Goal: Transaction & Acquisition: Book appointment/travel/reservation

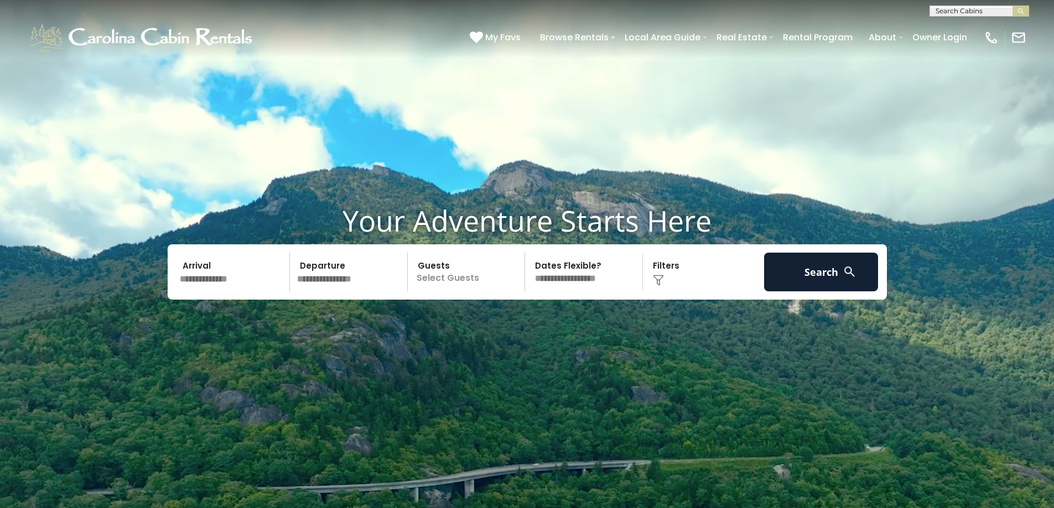
click at [220, 276] on input "text" at bounding box center [233, 272] width 114 height 39
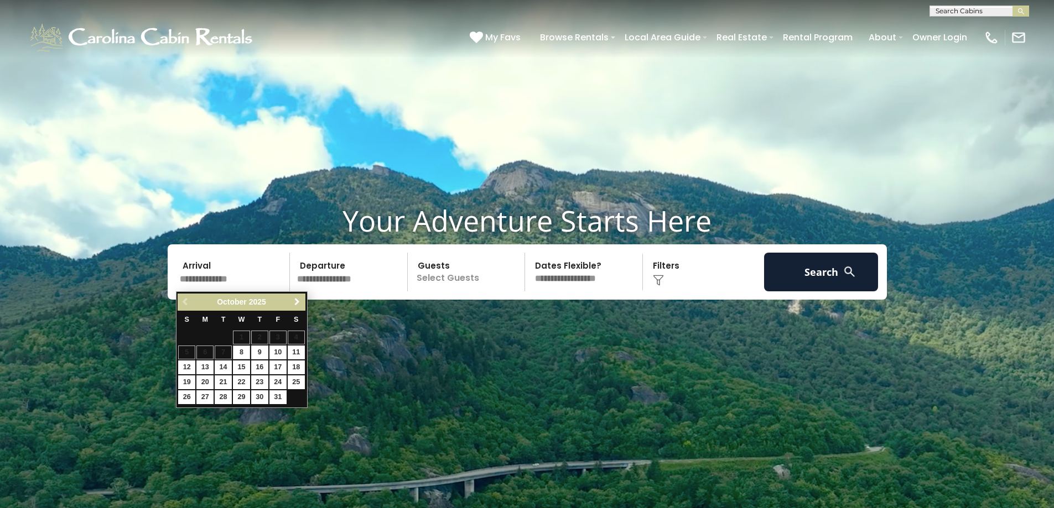
click at [294, 303] on span "Next" at bounding box center [297, 302] width 9 height 9
click at [276, 398] on link "28" at bounding box center [277, 397] width 17 height 14
type input "********"
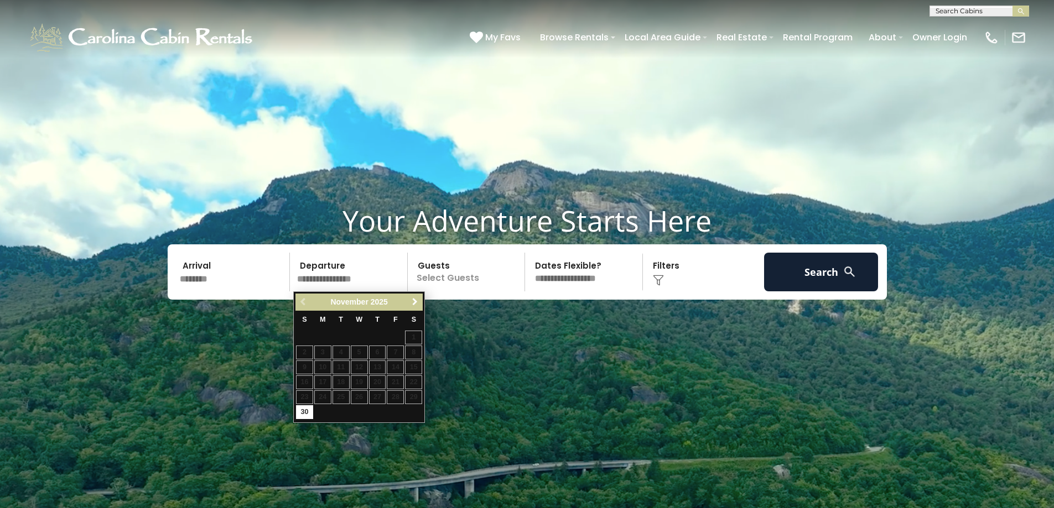
click at [413, 303] on span "Next" at bounding box center [414, 302] width 9 height 9
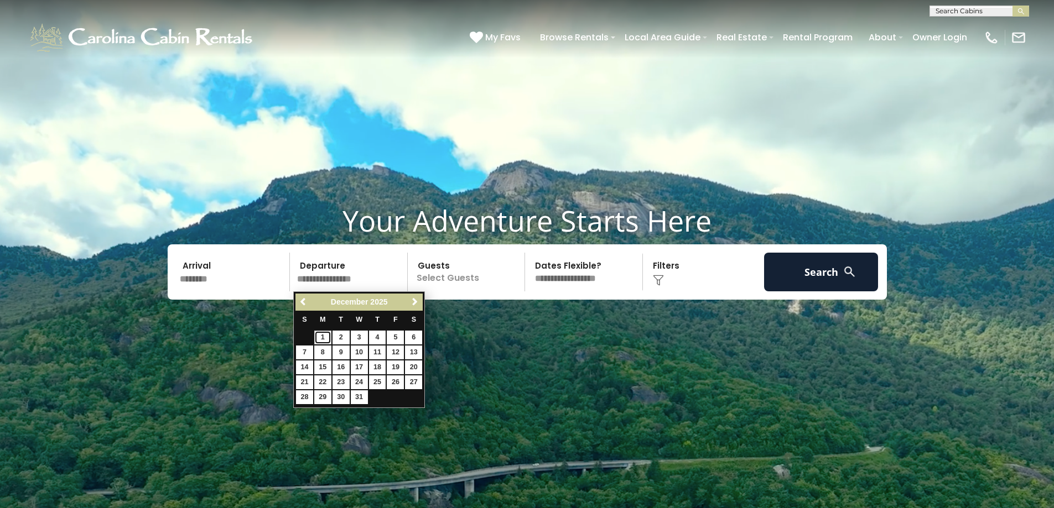
click at [328, 337] on link "1" at bounding box center [322, 338] width 17 height 14
type input "*******"
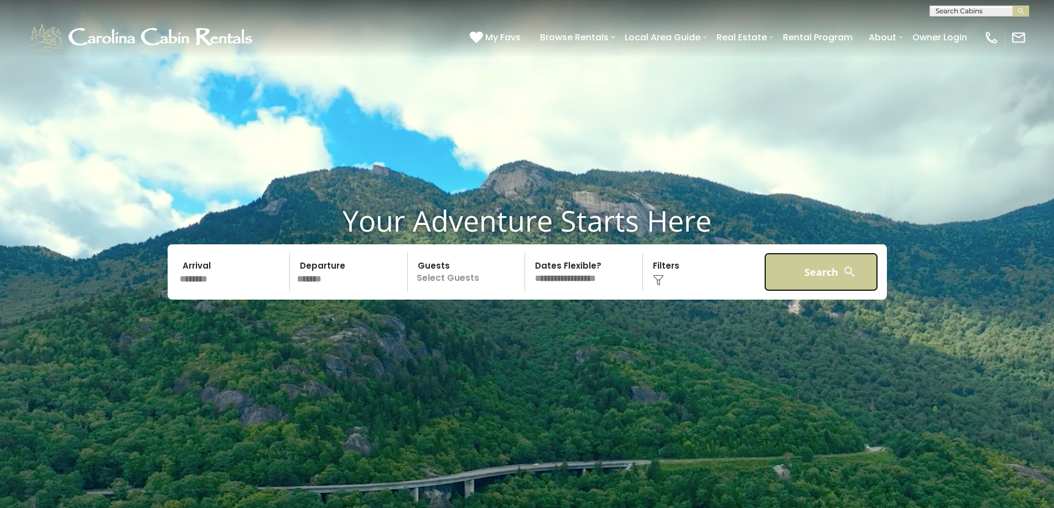
click at [786, 286] on button "Search" at bounding box center [821, 272] width 114 height 39
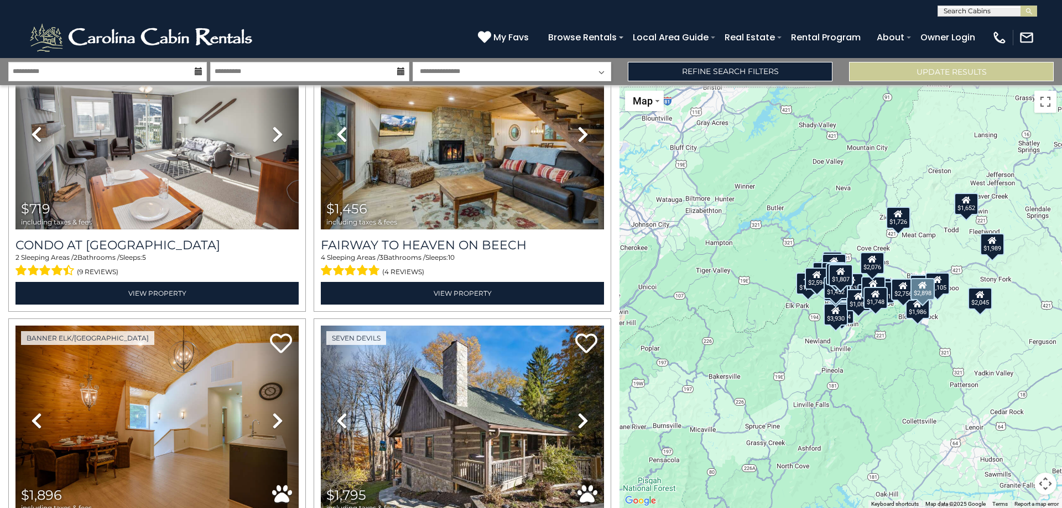
scroll to position [2765, 0]
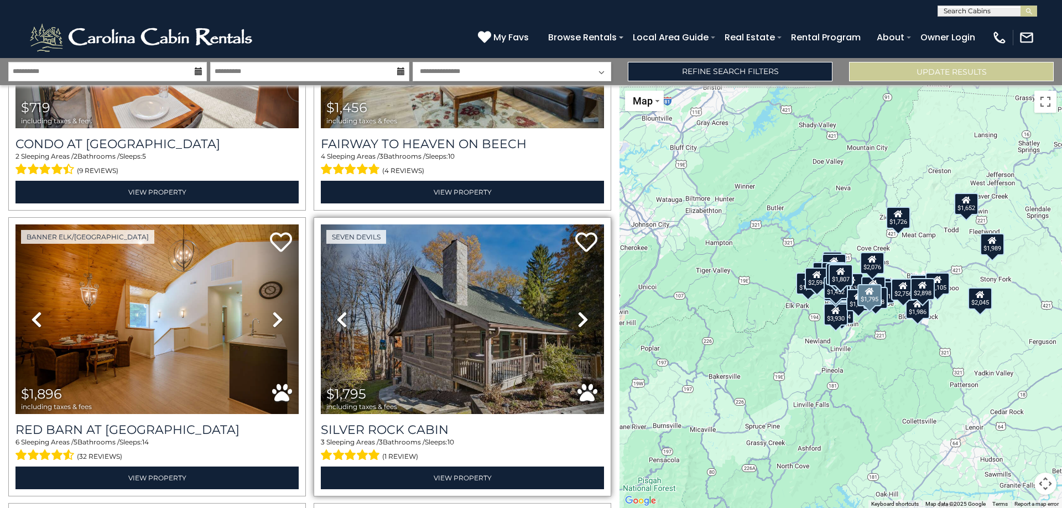
click at [582, 311] on icon at bounding box center [582, 320] width 11 height 18
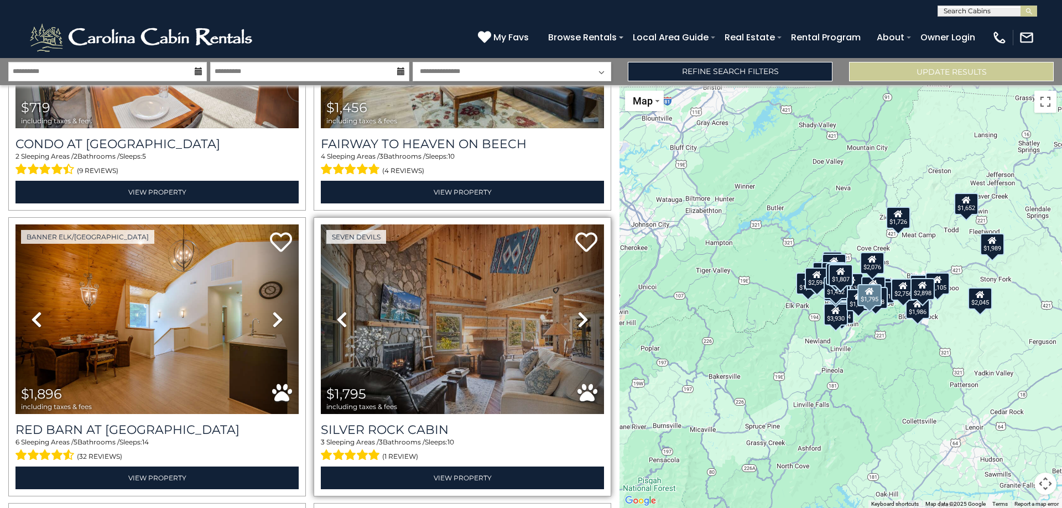
click at [583, 299] on link "Next" at bounding box center [582, 320] width 43 height 190
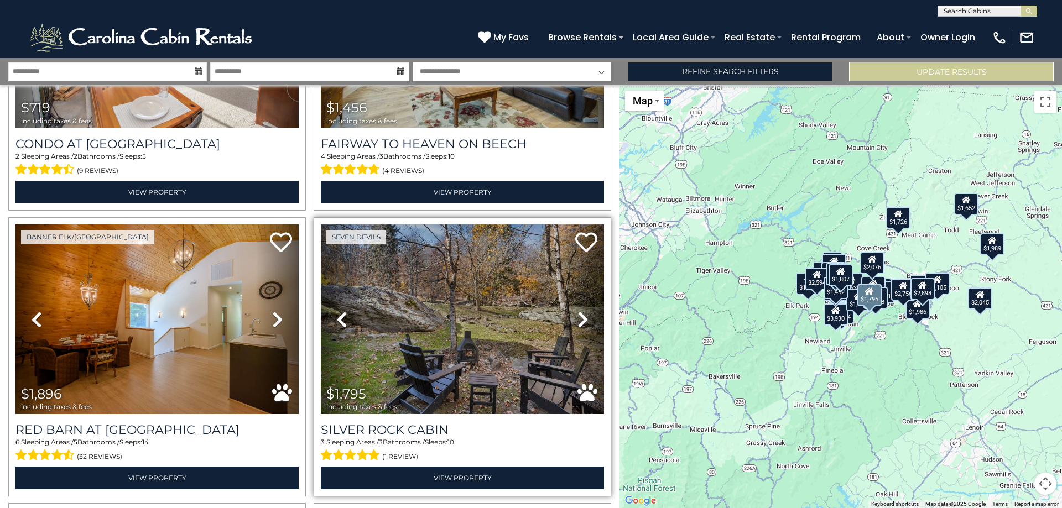
click at [577, 311] on icon at bounding box center [582, 320] width 11 height 18
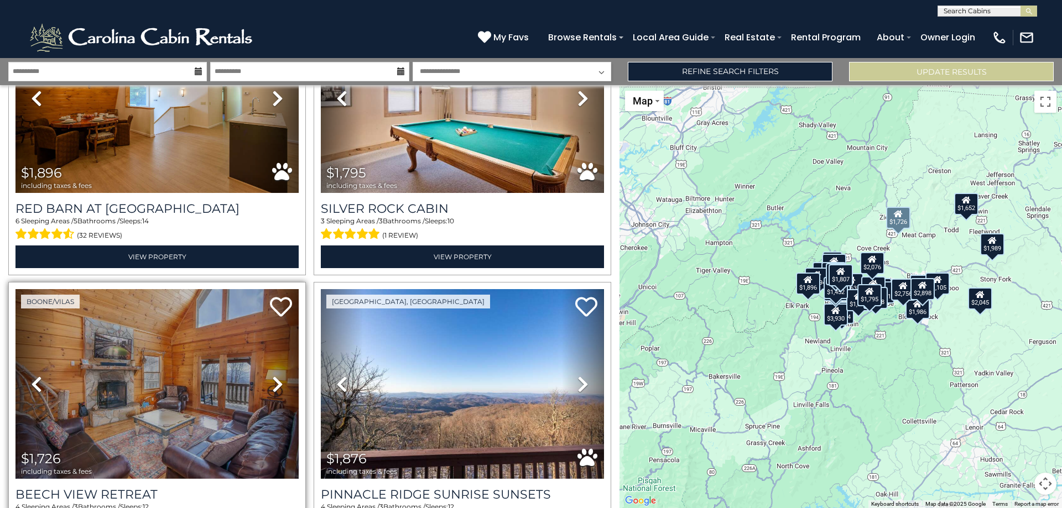
scroll to position [3042, 0]
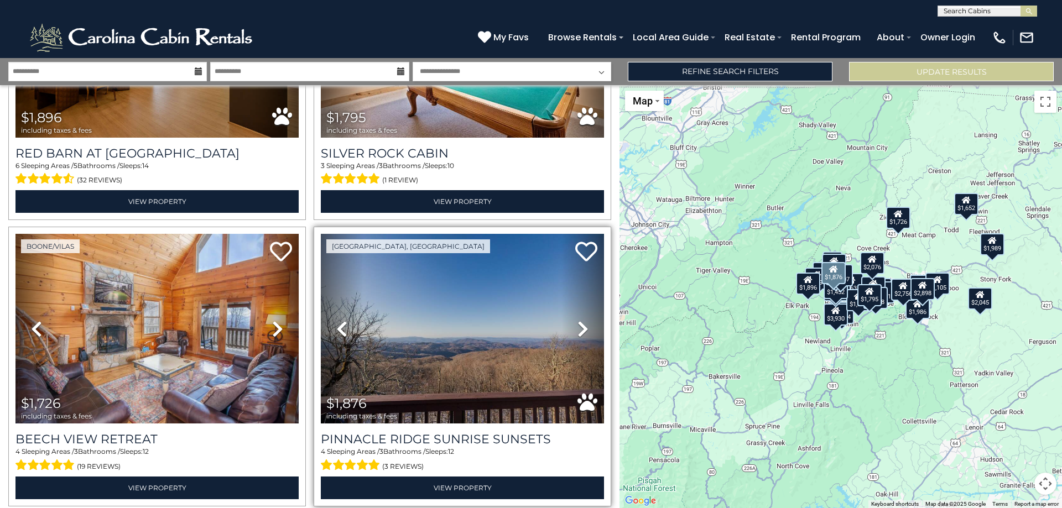
click at [570, 312] on link "Next" at bounding box center [582, 329] width 43 height 190
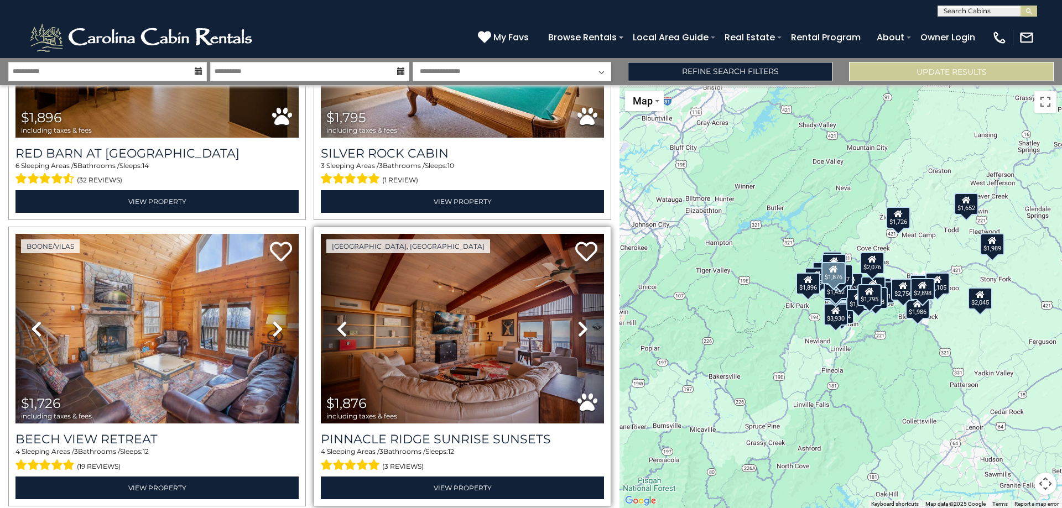
click at [571, 311] on link "Next" at bounding box center [582, 329] width 43 height 190
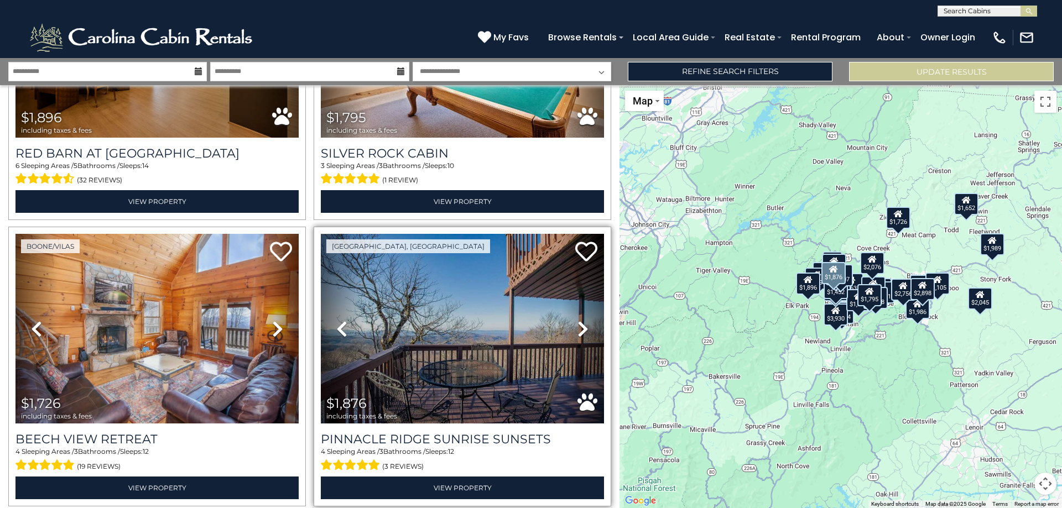
click at [571, 311] on link "Next" at bounding box center [582, 329] width 43 height 190
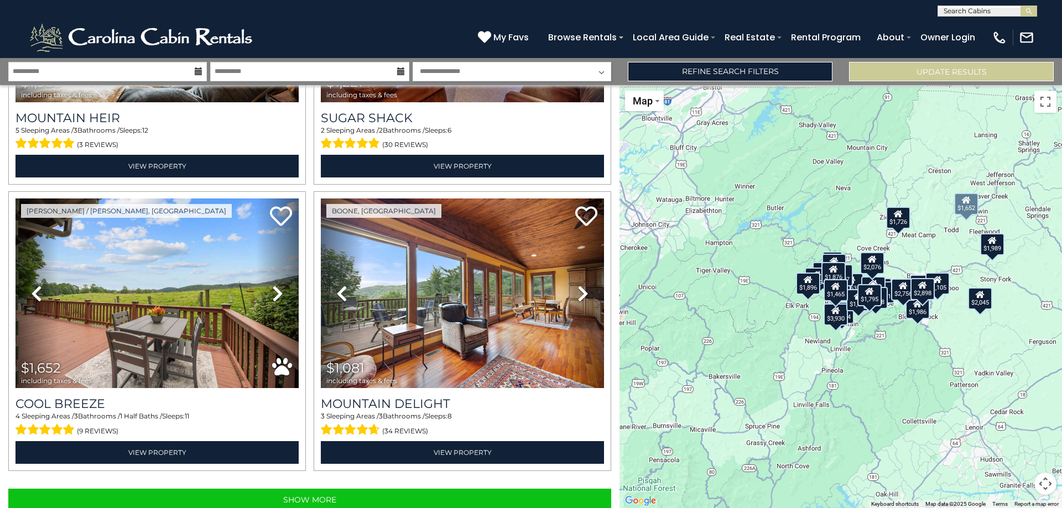
scroll to position [3938, 0]
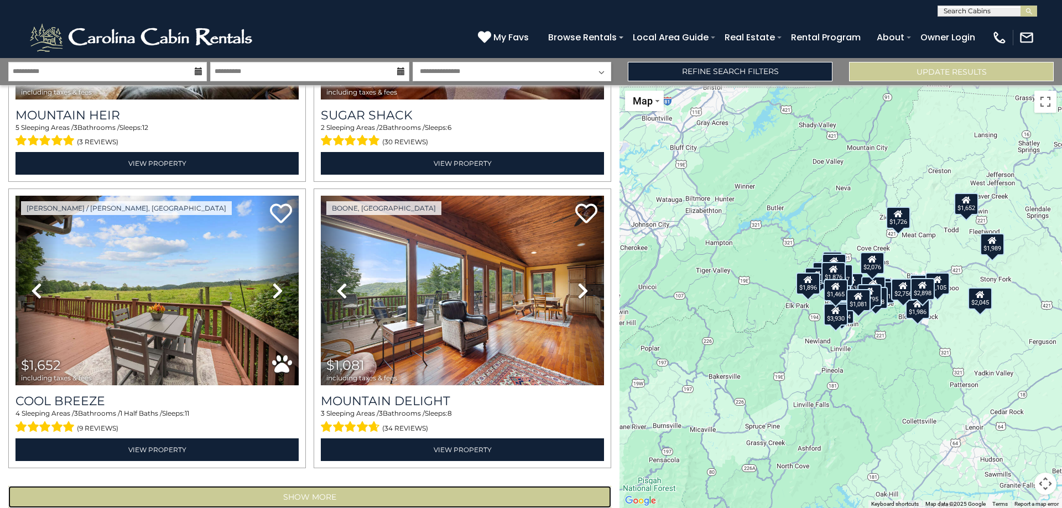
click at [333, 486] on button "Show More" at bounding box center [309, 497] width 603 height 22
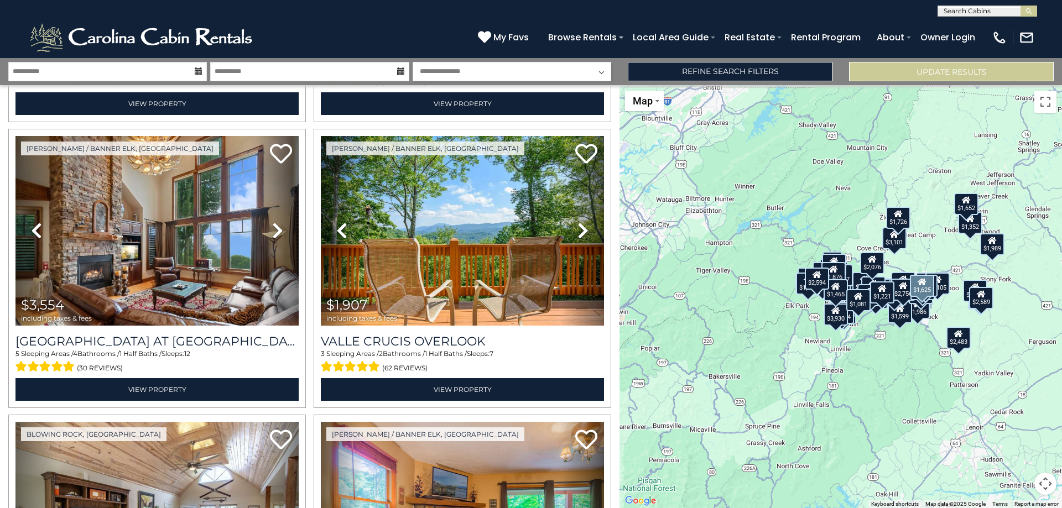
scroll to position [841, 0]
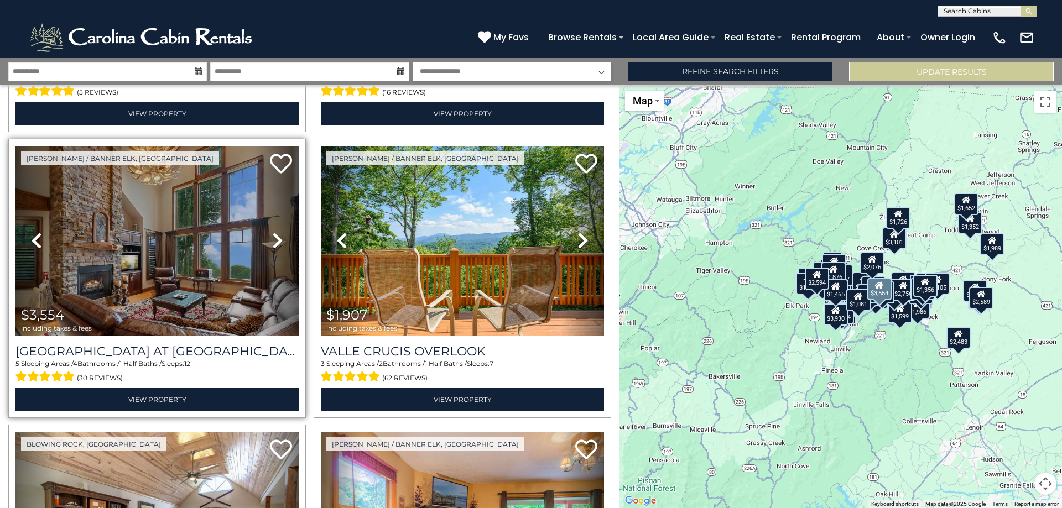
click at [272, 232] on icon at bounding box center [277, 241] width 11 height 18
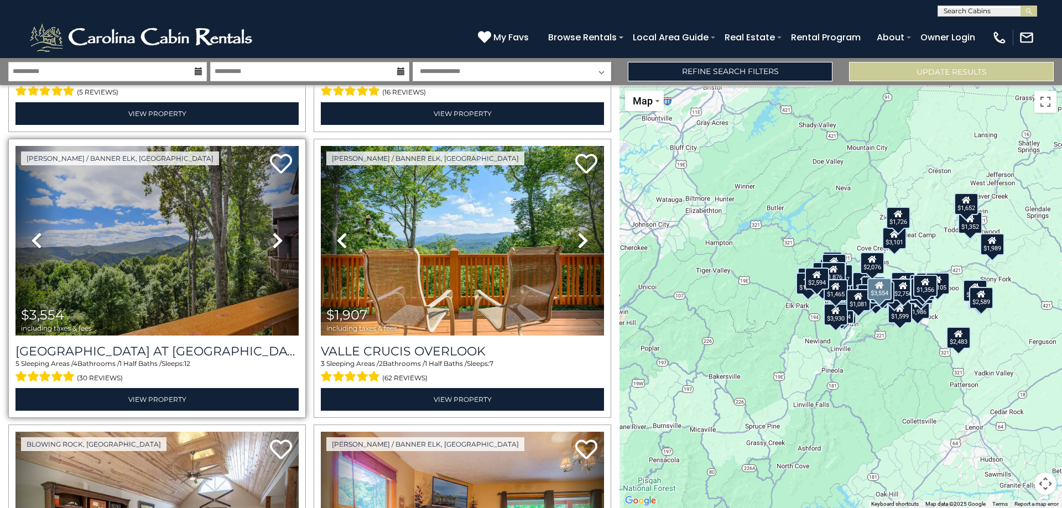
click at [272, 232] on icon at bounding box center [277, 241] width 11 height 18
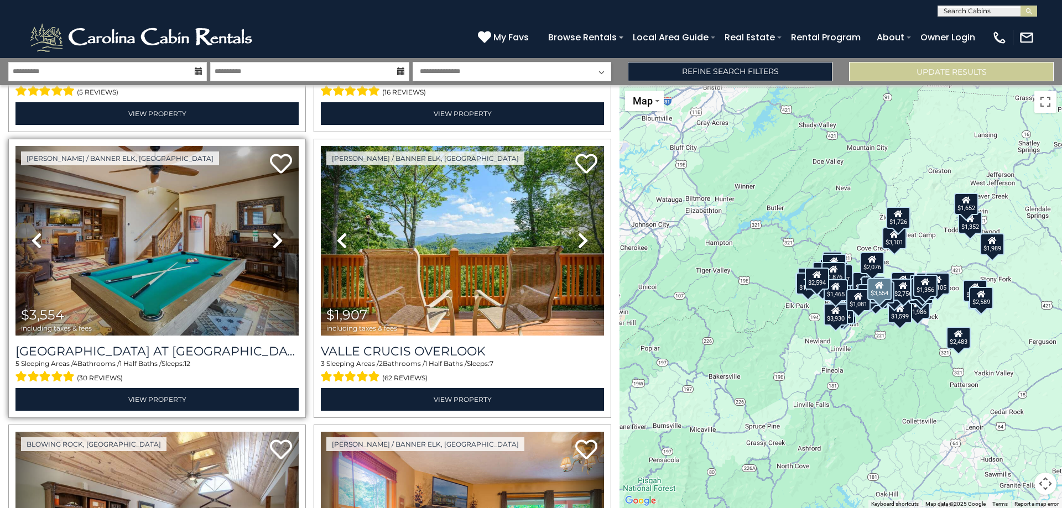
drag, startPoint x: 269, startPoint y: 232, endPoint x: 267, endPoint y: 223, distance: 9.1
click at [272, 232] on icon at bounding box center [277, 241] width 11 height 18
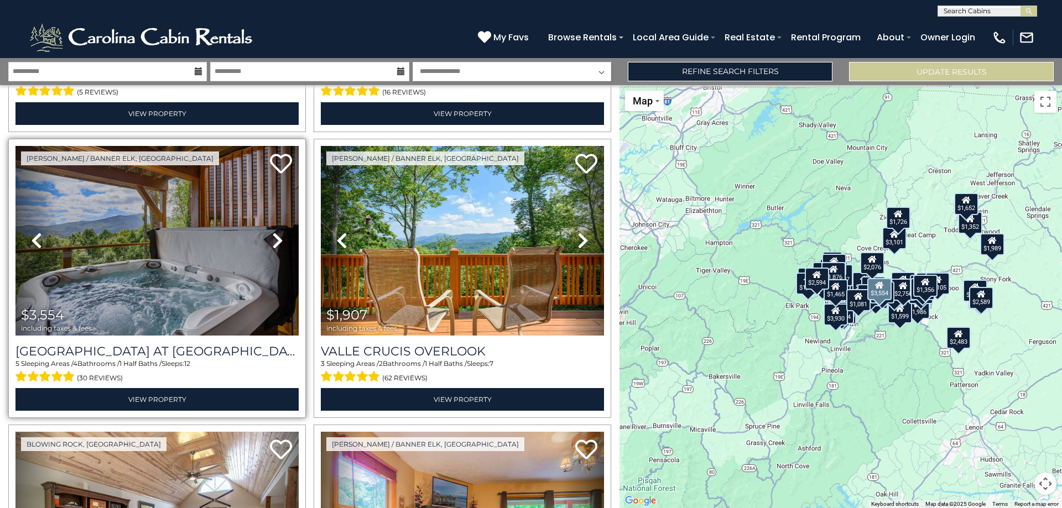
click at [282, 225] on link "Next" at bounding box center [277, 241] width 43 height 190
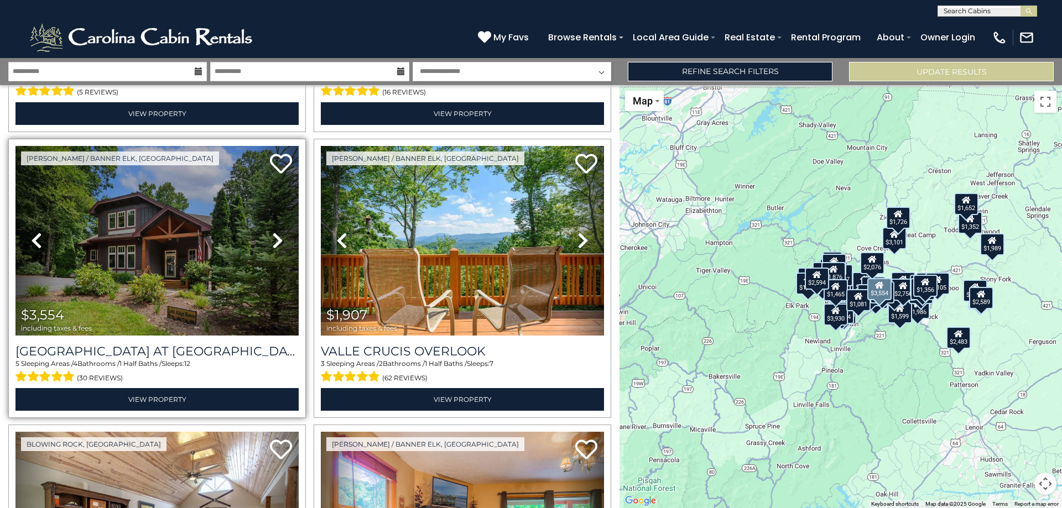
click at [281, 225] on link "Next" at bounding box center [277, 241] width 43 height 190
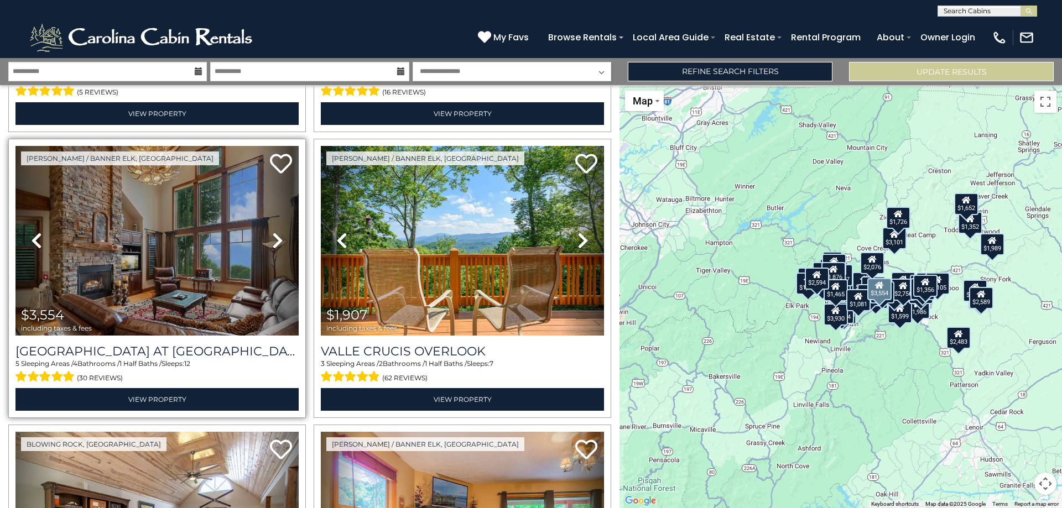
click at [281, 225] on link "Next" at bounding box center [277, 241] width 43 height 190
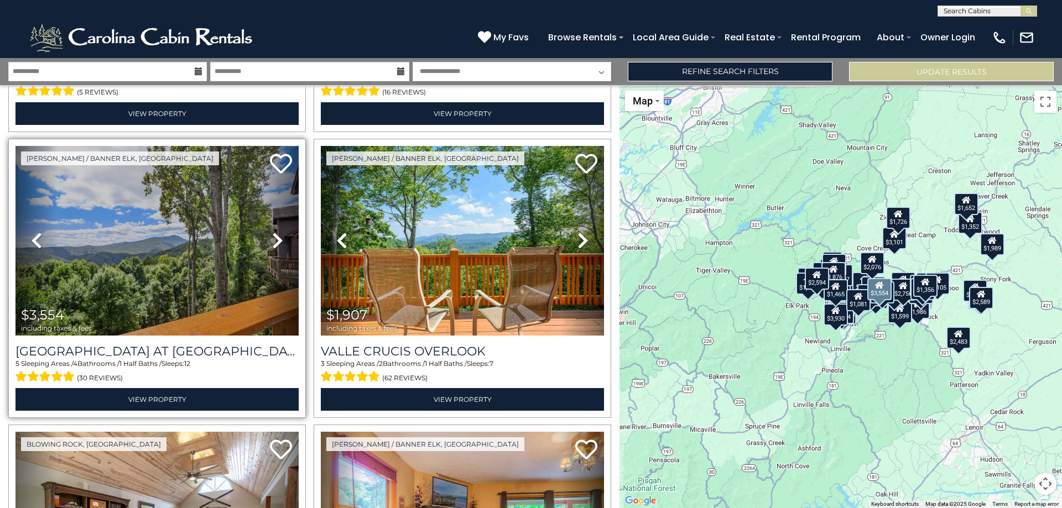
click at [281, 225] on link "Next" at bounding box center [277, 241] width 43 height 190
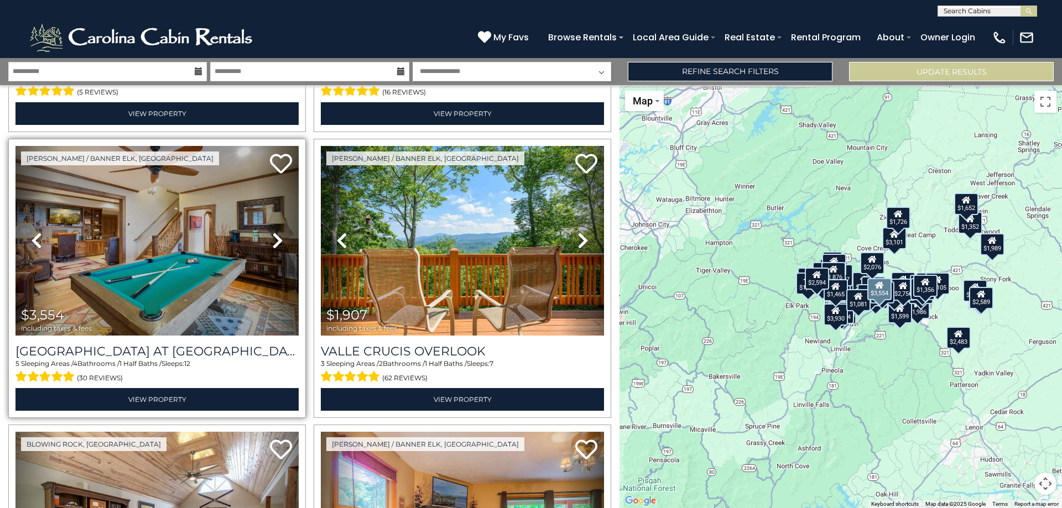
click at [281, 225] on link "Next" at bounding box center [277, 241] width 43 height 190
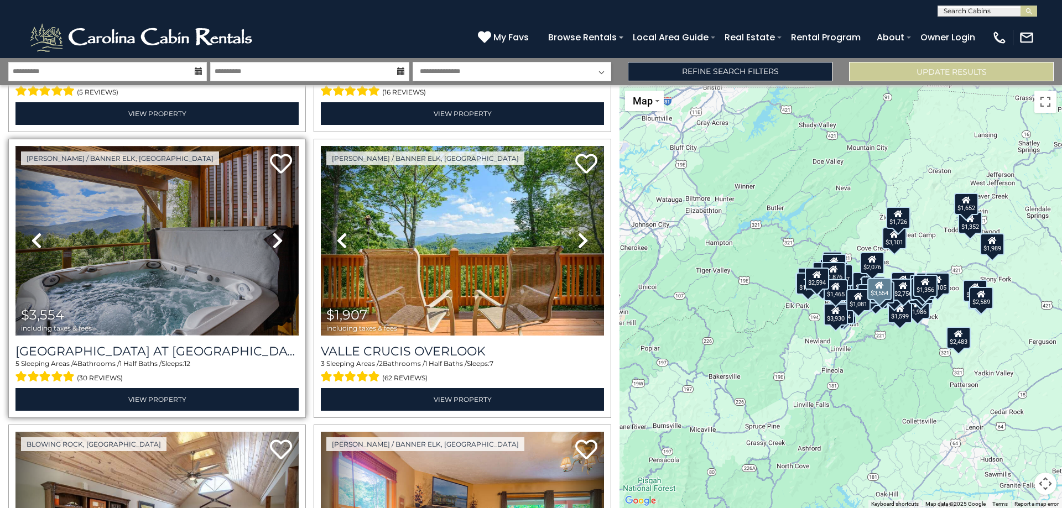
click at [123, 271] on img at bounding box center [156, 241] width 283 height 190
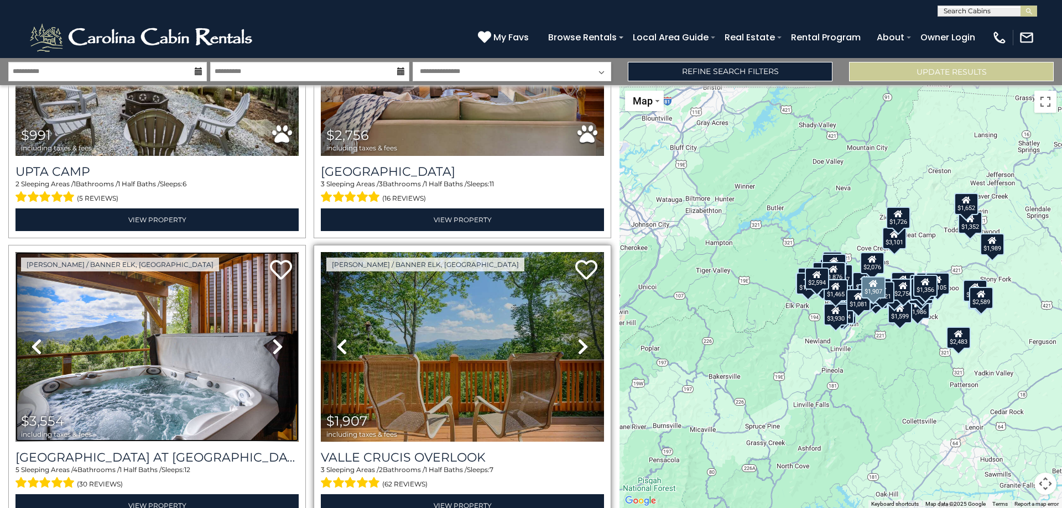
scroll to position [565, 0]
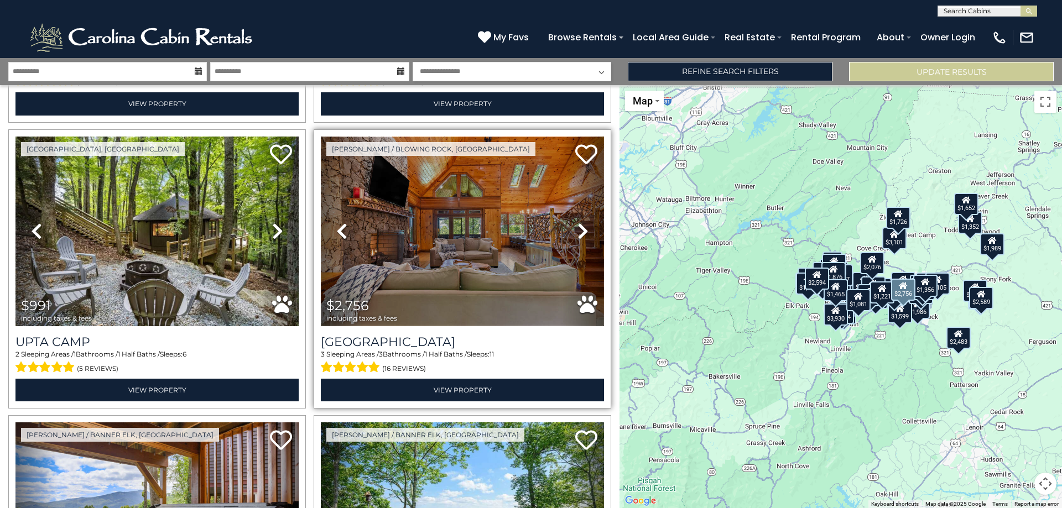
click at [490, 269] on img at bounding box center [462, 232] width 283 height 190
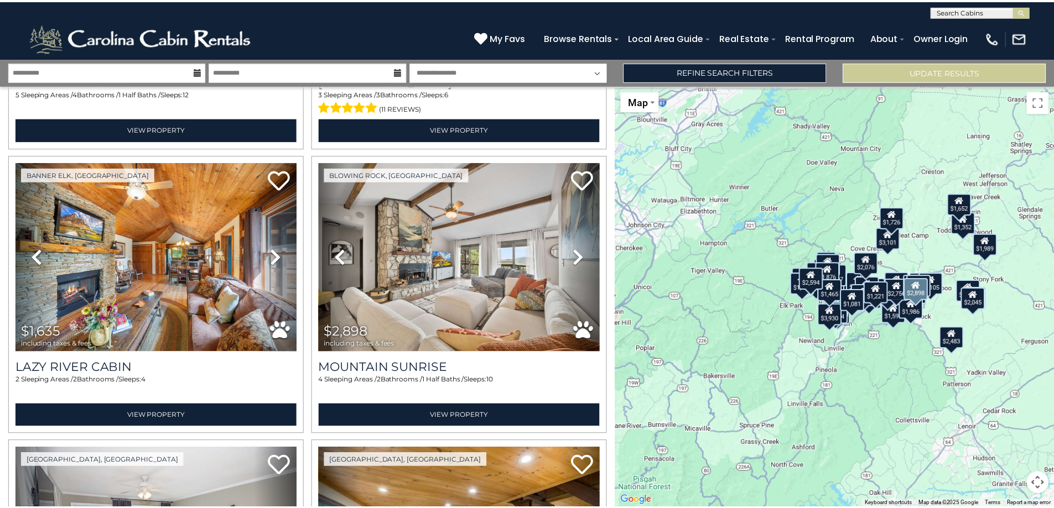
scroll to position [2267, 0]
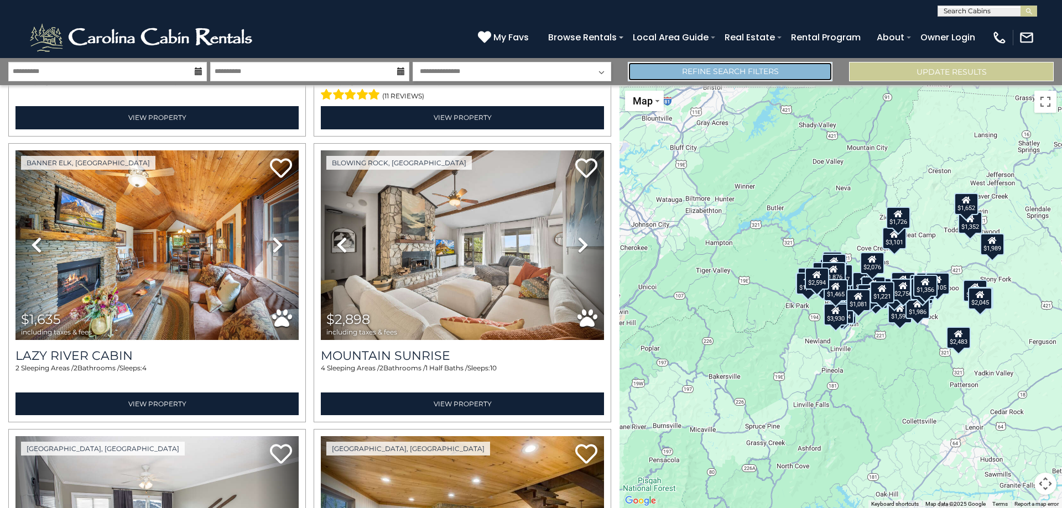
click at [692, 67] on link "Refine Search Filters" at bounding box center [730, 71] width 205 height 19
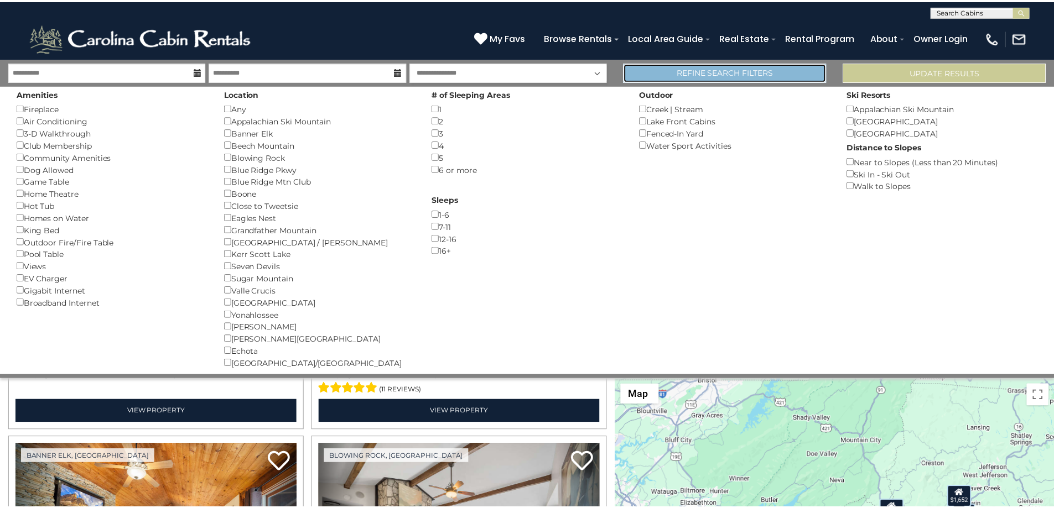
scroll to position [2254, 0]
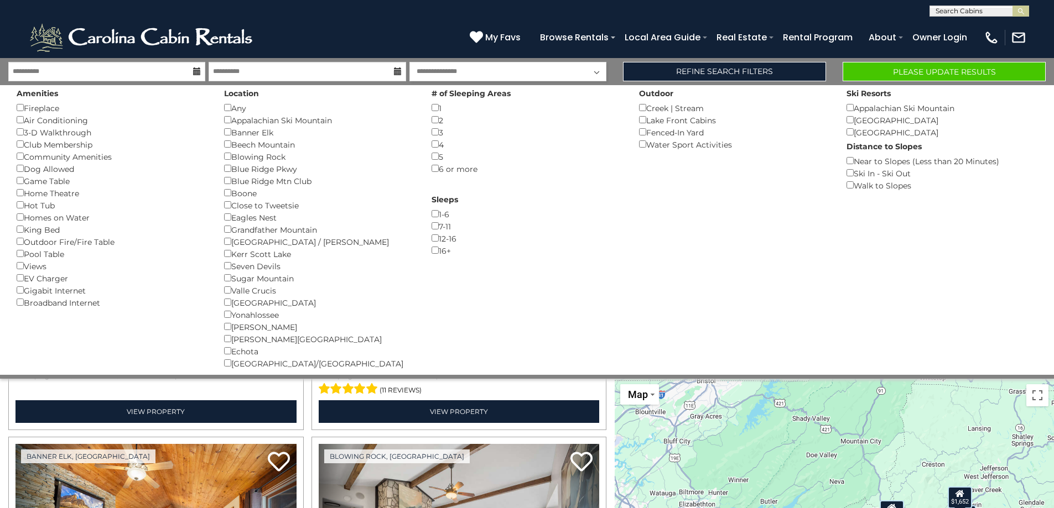
click at [433, 152] on div "5 ()" at bounding box center [526, 156] width 191 height 12
click at [914, 75] on button "Please Update Results" at bounding box center [943, 71] width 203 height 19
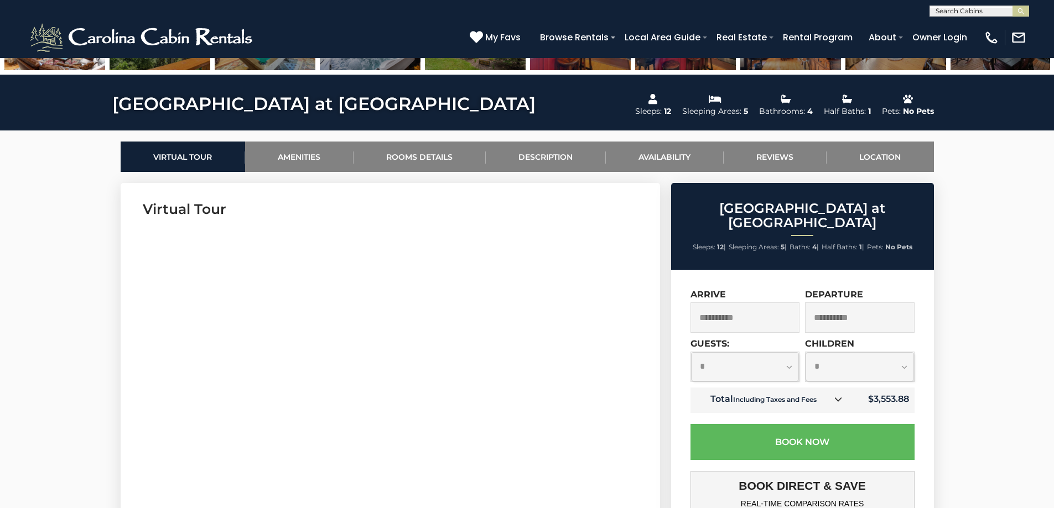
scroll to position [111, 0]
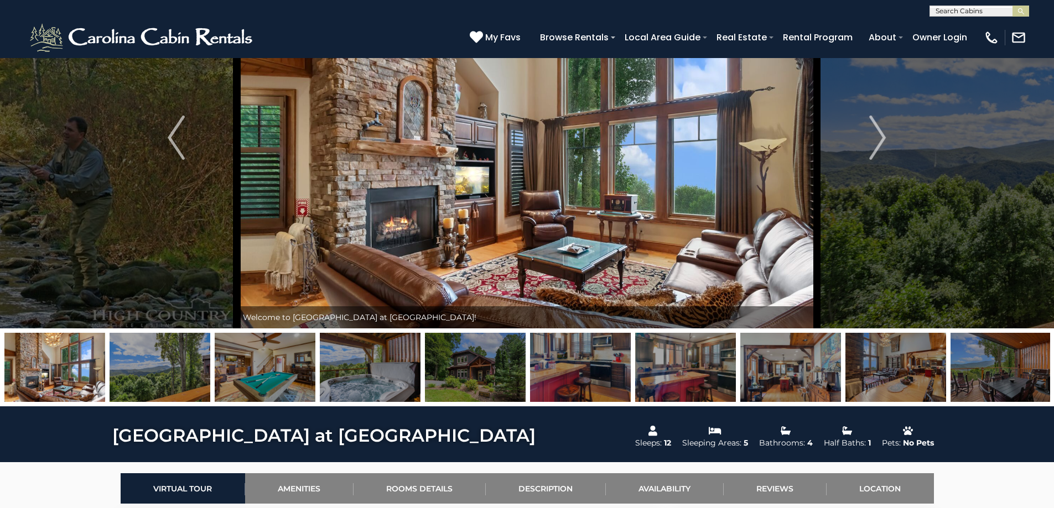
click at [692, 378] on img at bounding box center [685, 367] width 101 height 69
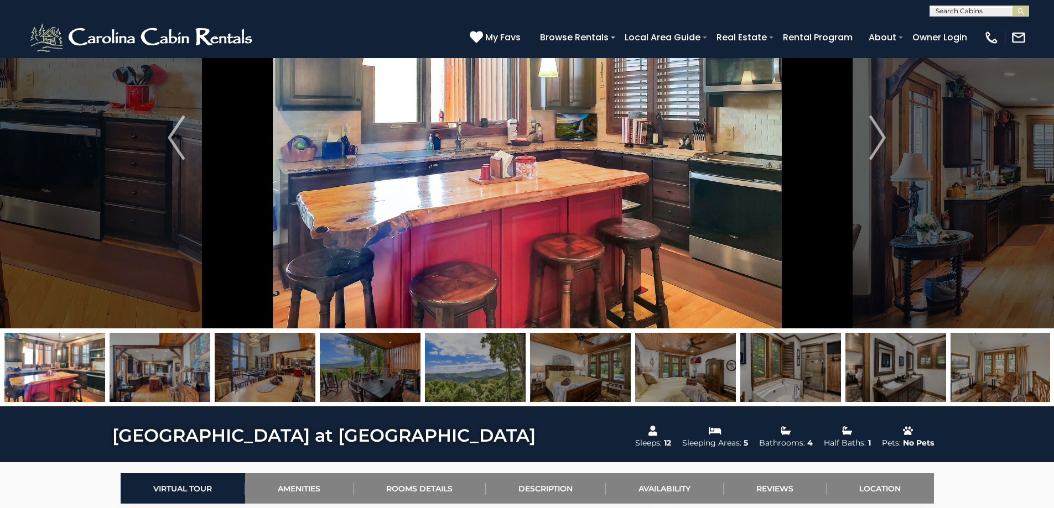
click at [801, 350] on img at bounding box center [790, 367] width 101 height 69
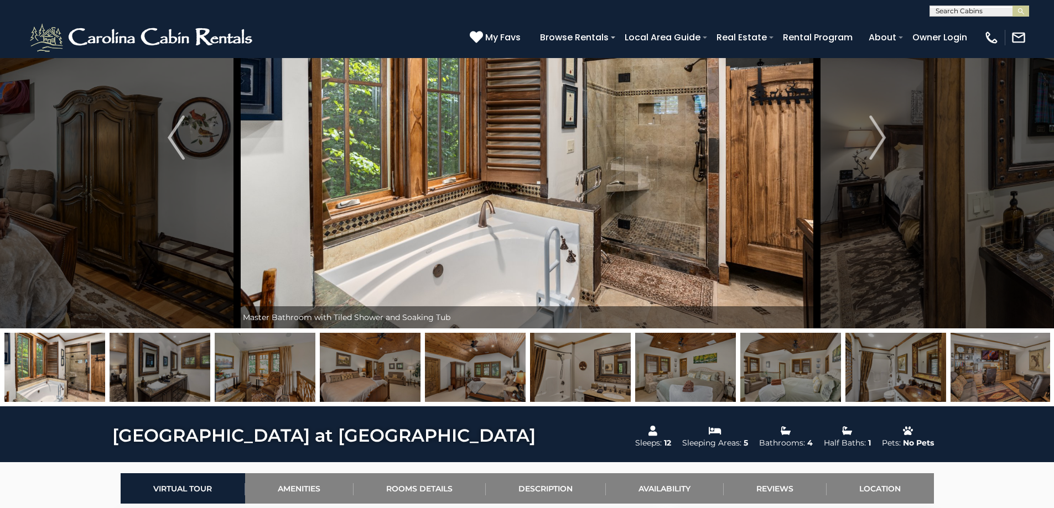
click at [907, 341] on img at bounding box center [895, 367] width 101 height 69
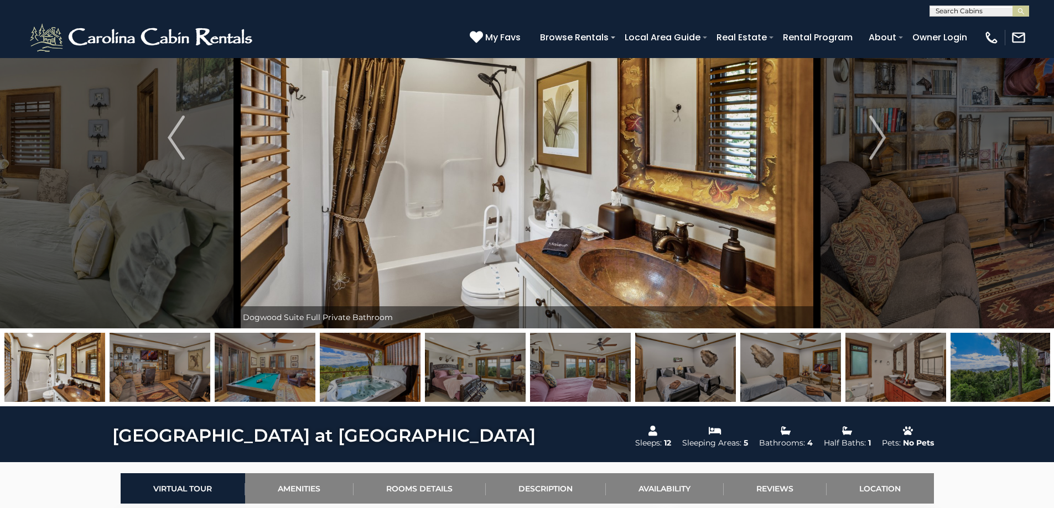
click at [999, 343] on img at bounding box center [1000, 367] width 101 height 69
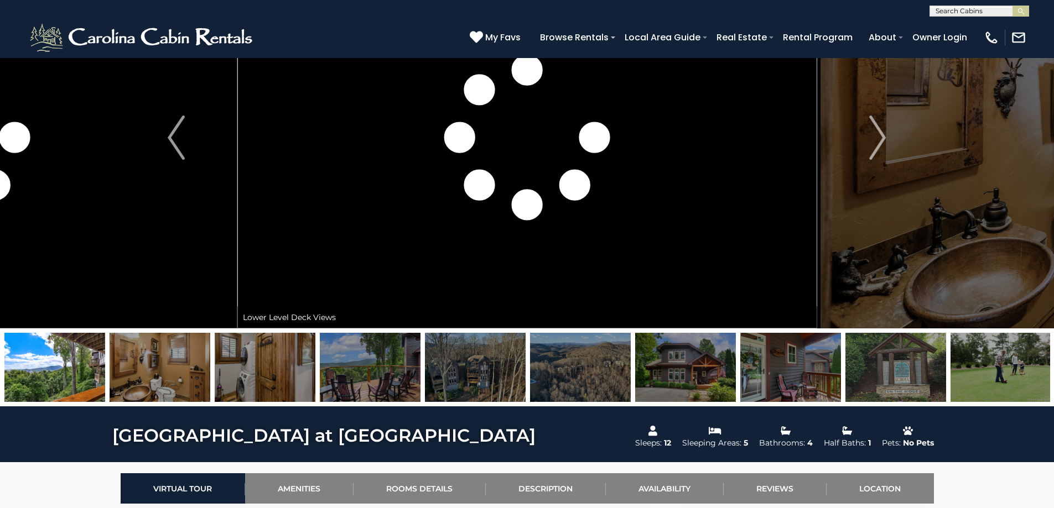
click at [805, 377] on img at bounding box center [790, 367] width 101 height 69
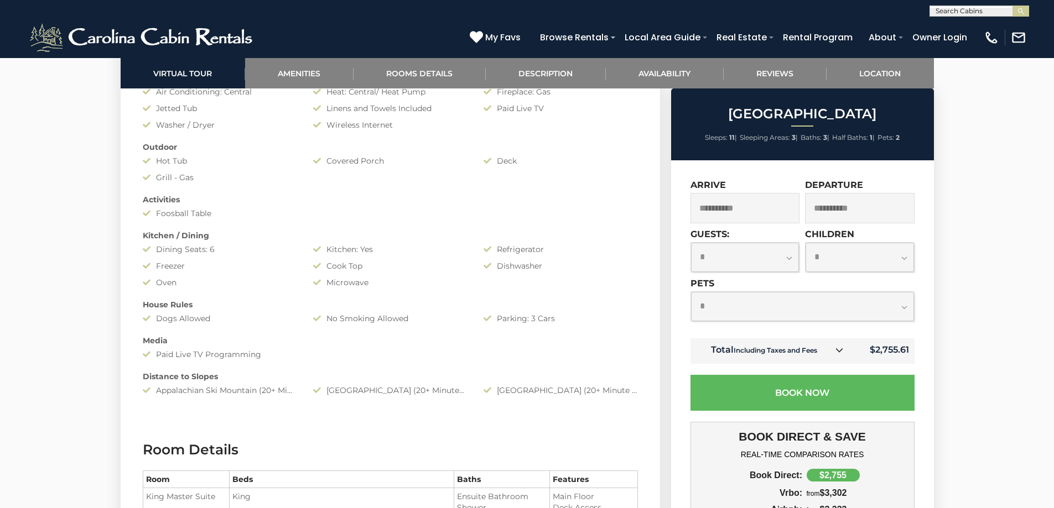
scroll to position [1106, 0]
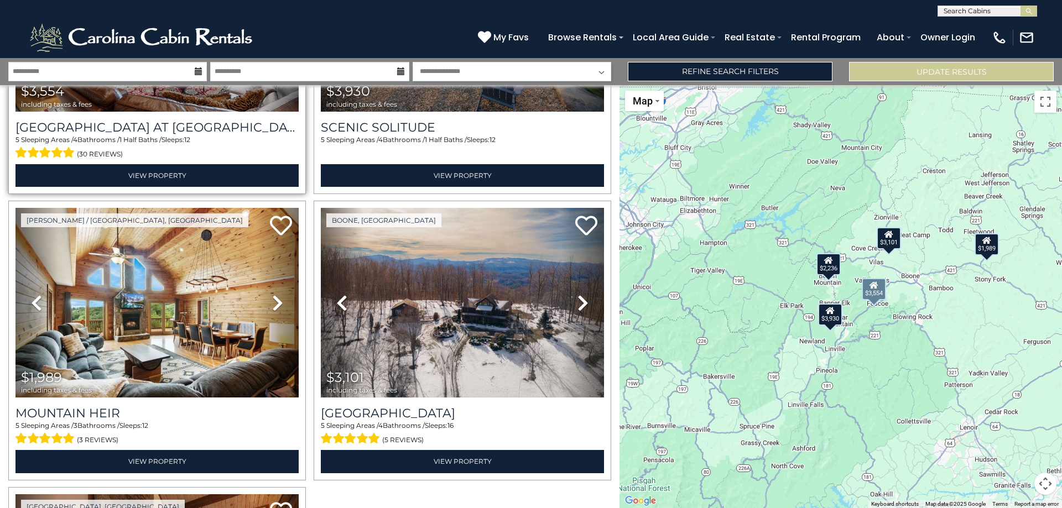
scroll to position [221, 0]
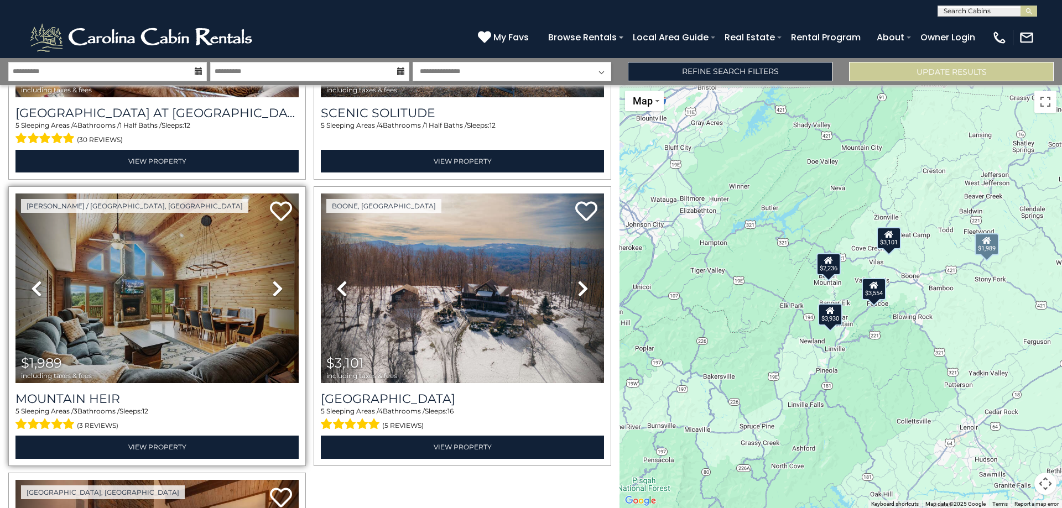
click at [278, 289] on icon at bounding box center [277, 289] width 11 height 18
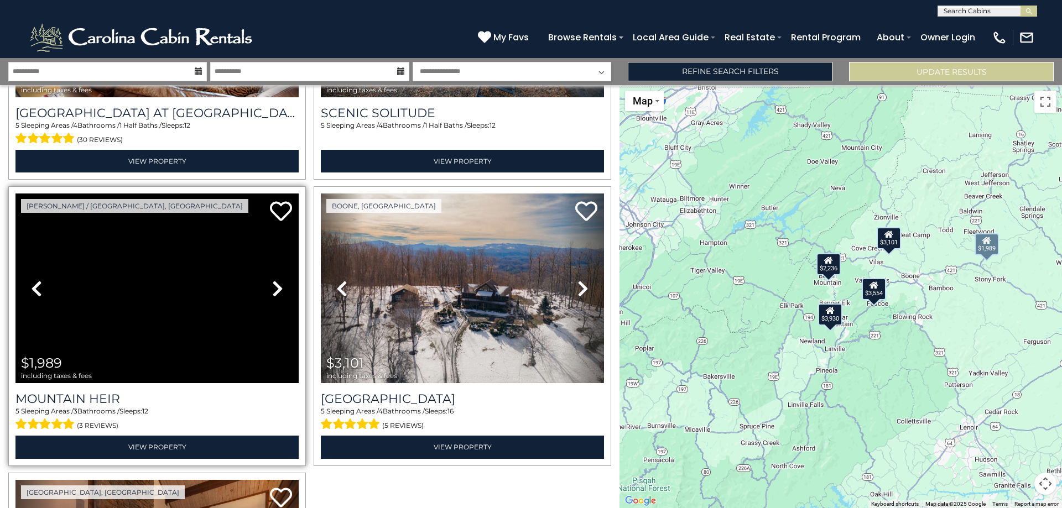
click at [278, 289] on icon at bounding box center [277, 289] width 11 height 18
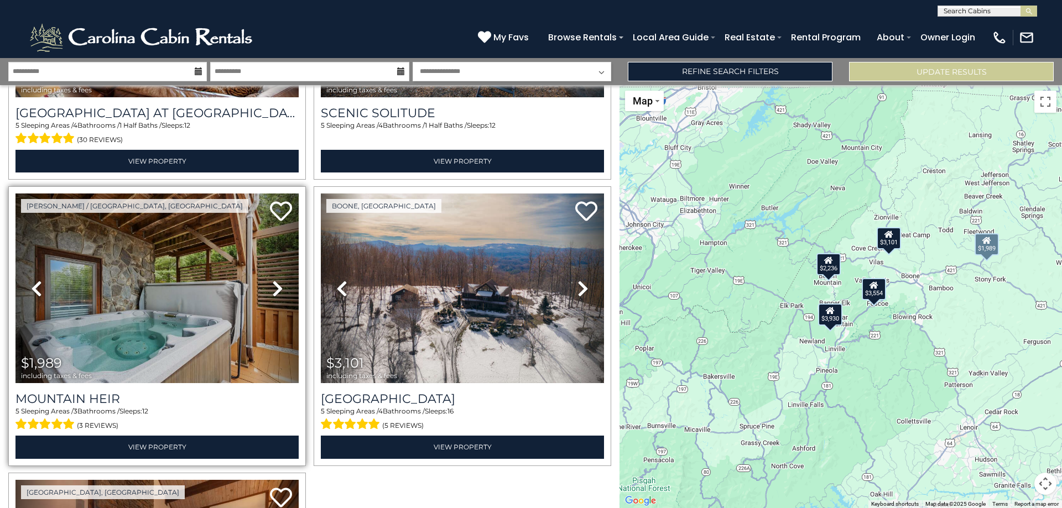
click at [278, 289] on icon at bounding box center [277, 289] width 11 height 18
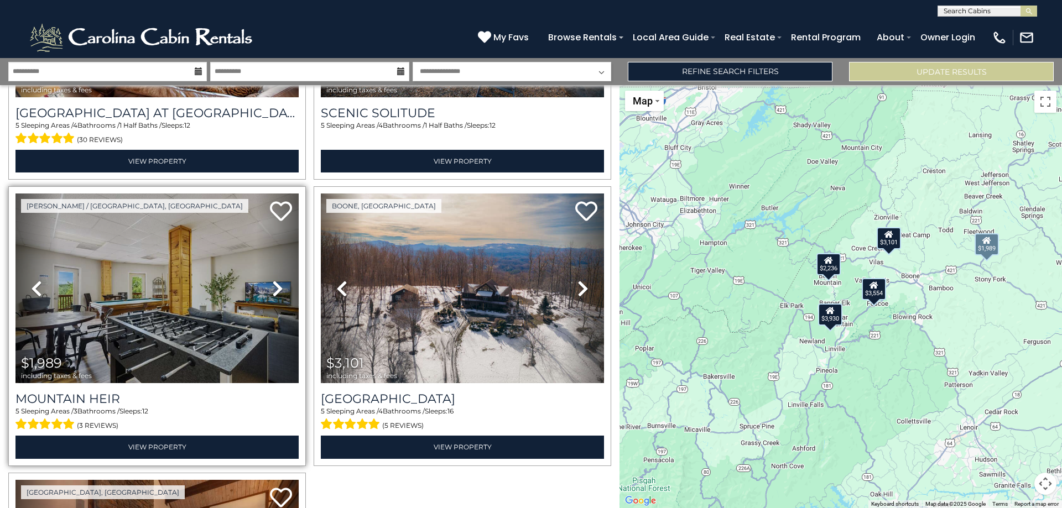
click at [278, 289] on icon at bounding box center [277, 289] width 11 height 18
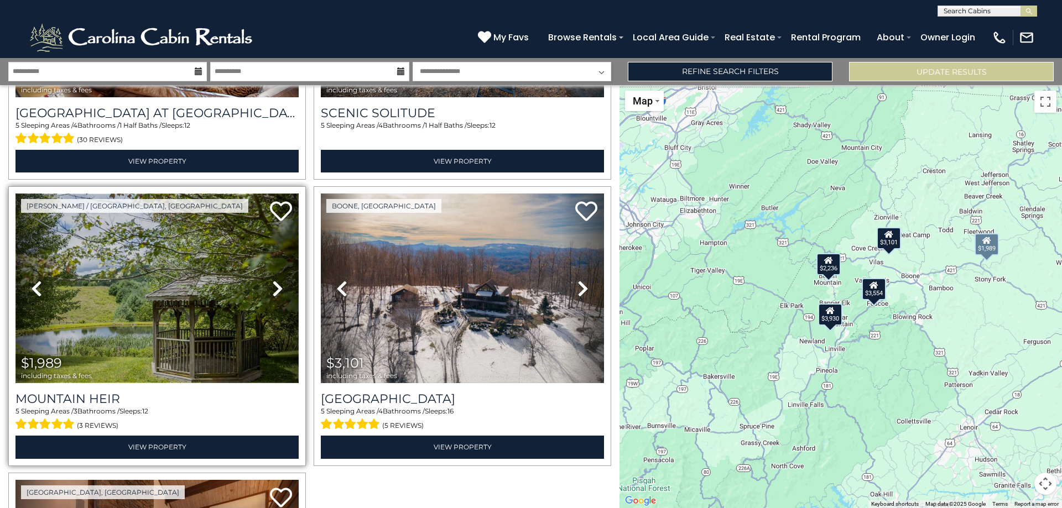
click at [136, 286] on img at bounding box center [156, 289] width 283 height 190
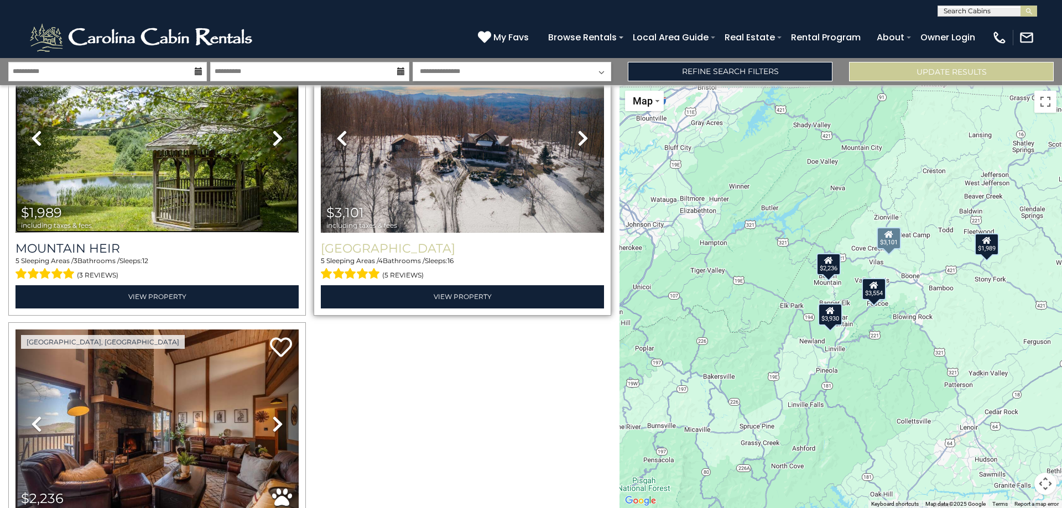
scroll to position [387, 0]
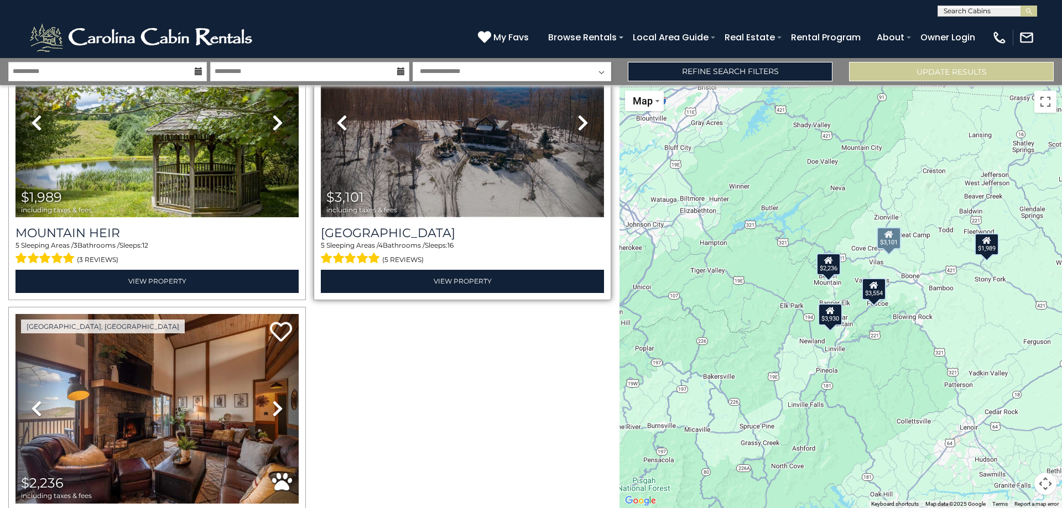
click at [457, 179] on img at bounding box center [462, 123] width 283 height 190
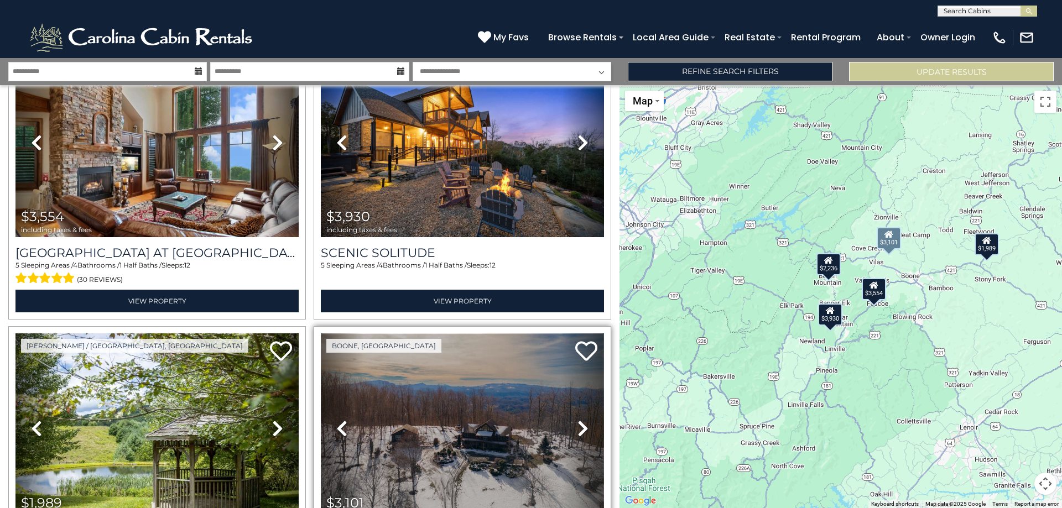
scroll to position [173, 0]
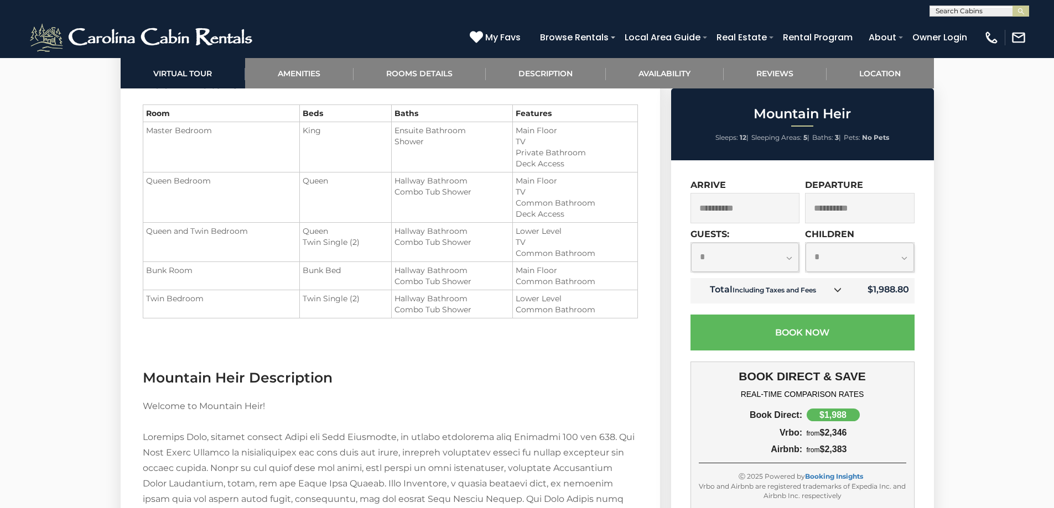
scroll to position [1383, 0]
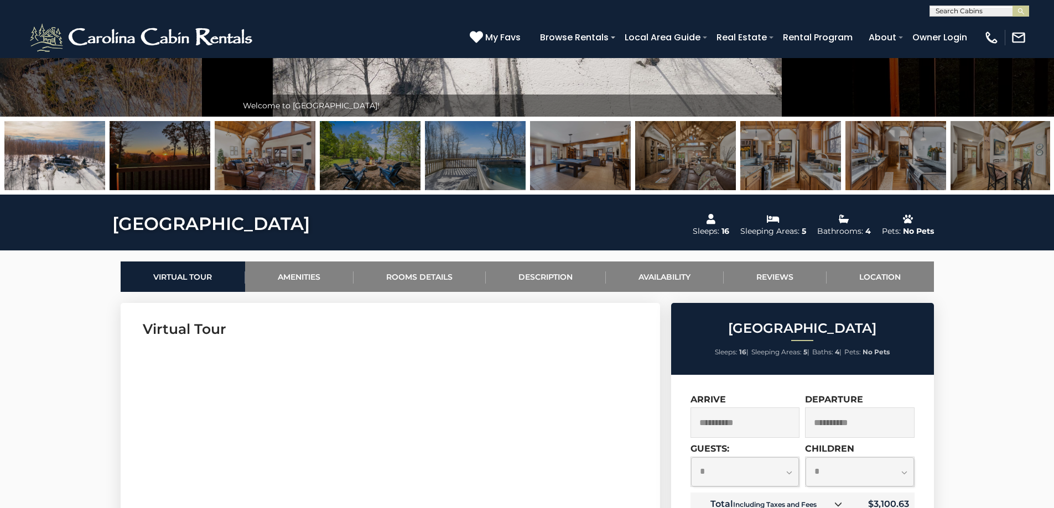
scroll to position [166, 0]
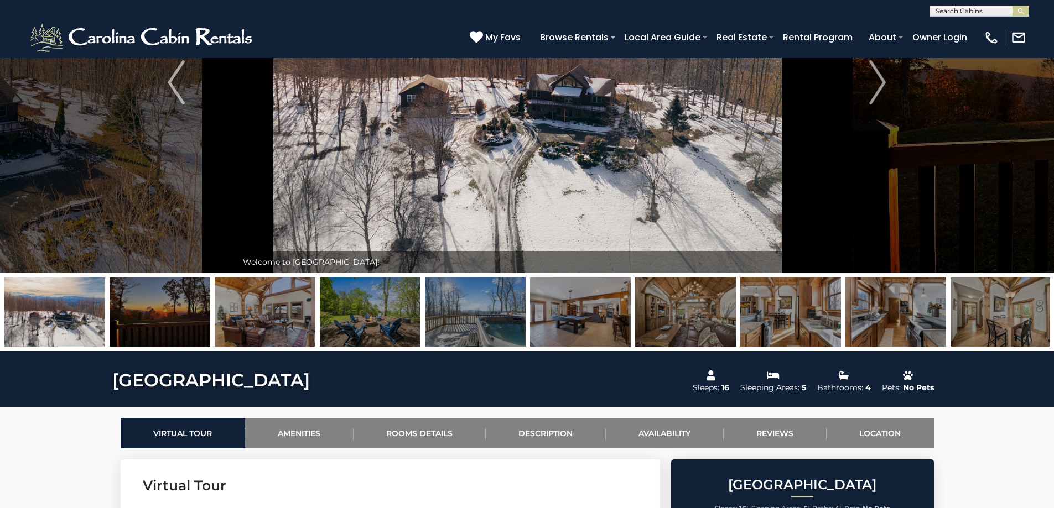
click at [695, 309] on img at bounding box center [685, 312] width 101 height 69
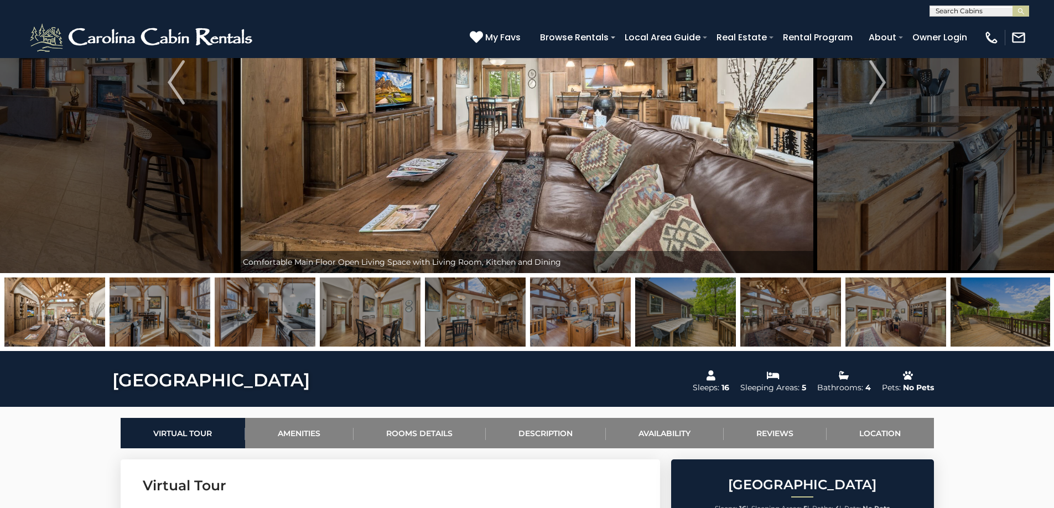
click at [754, 302] on img at bounding box center [790, 312] width 101 height 69
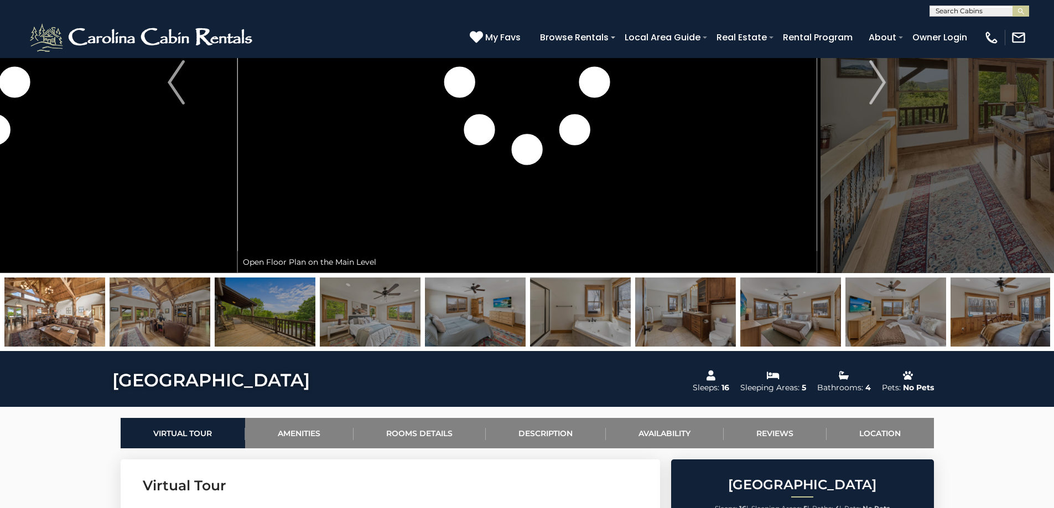
click at [992, 313] on img at bounding box center [1000, 312] width 101 height 69
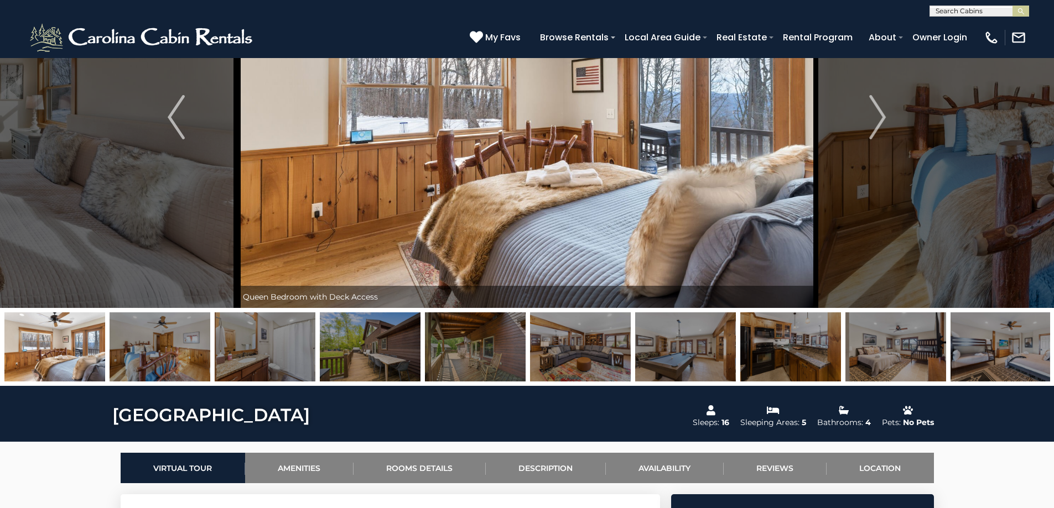
scroll to position [277, 0]
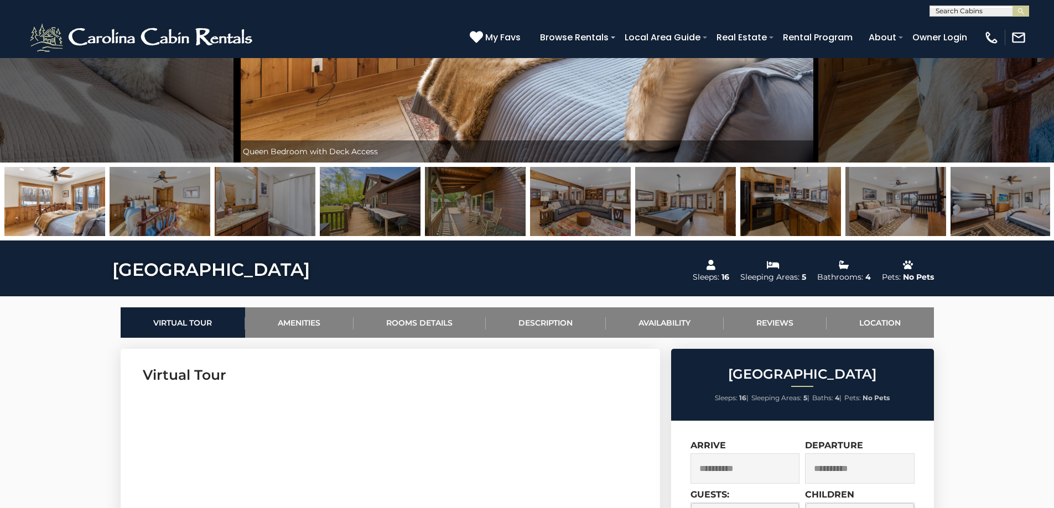
click at [46, 191] on img at bounding box center [54, 201] width 101 height 69
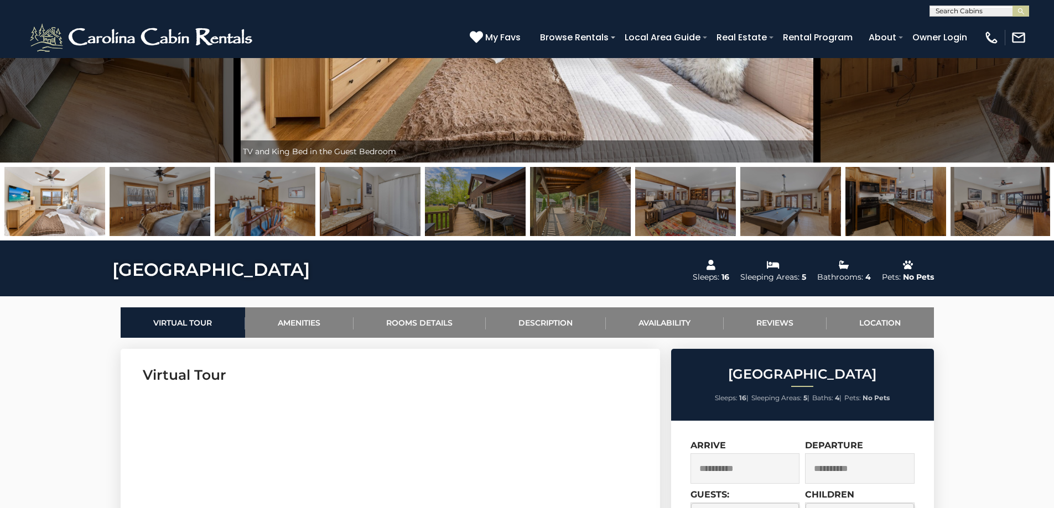
drag, startPoint x: 43, startPoint y: 208, endPoint x: 1061, endPoint y: 117, distance: 1022.1
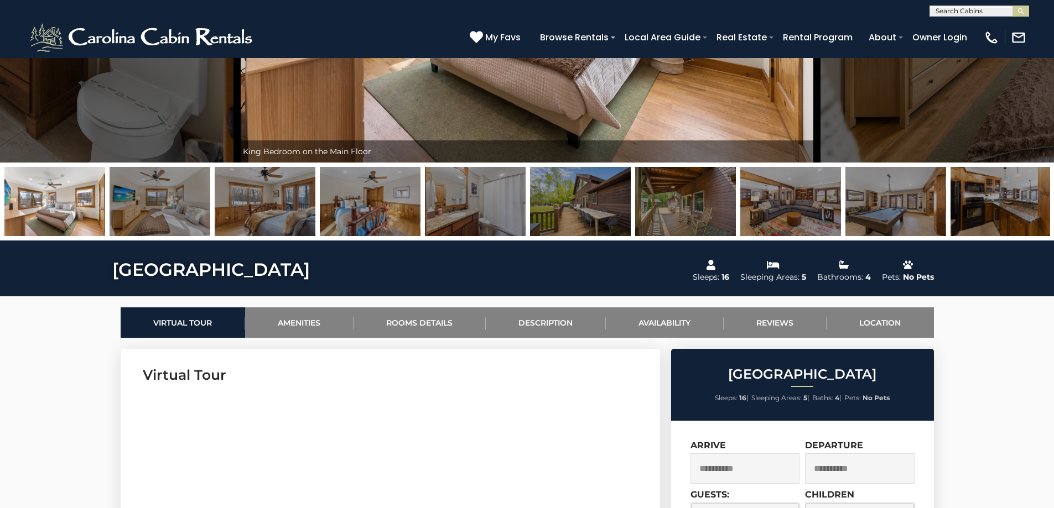
drag, startPoint x: 132, startPoint y: 194, endPoint x: 1061, endPoint y: 124, distance: 931.7
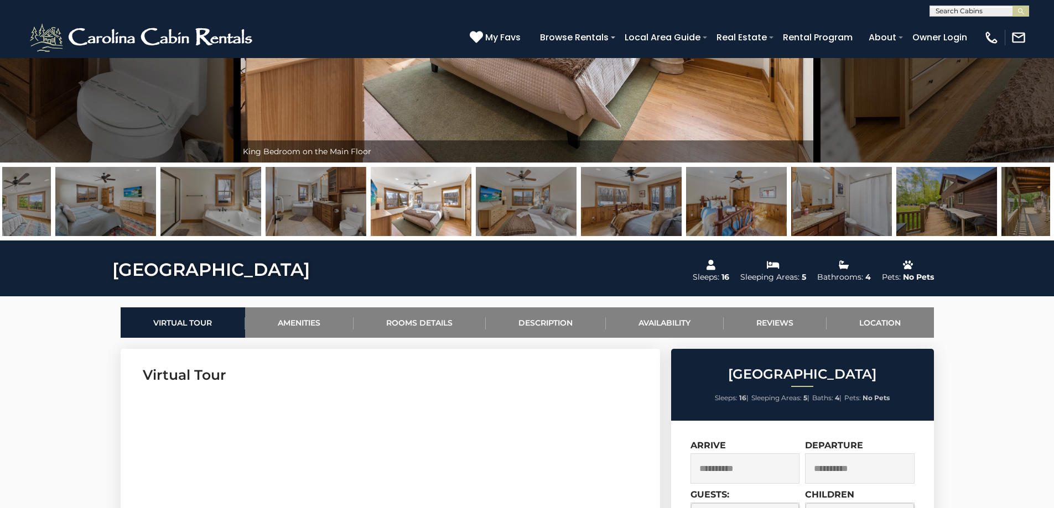
drag, startPoint x: 109, startPoint y: 193, endPoint x: 914, endPoint y: 157, distance: 806.0
click at [914, 157] on div "Escape the Mountains at Wolf Ridge Lodge Welcome to Wolf Ridge Lodge!" at bounding box center [527, 11] width 1054 height 460
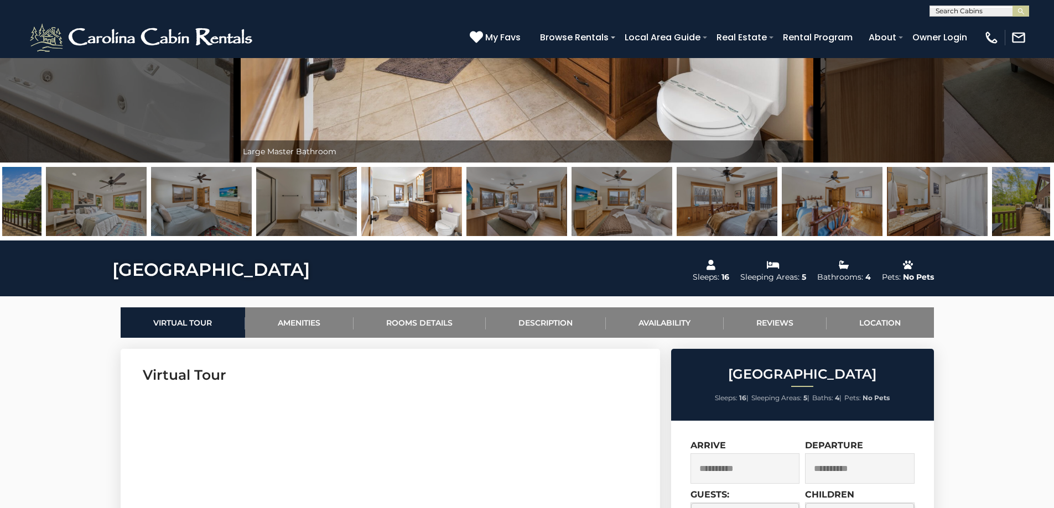
drag, startPoint x: 169, startPoint y: 195, endPoint x: 1010, endPoint y: 195, distance: 840.6
click at [567, 202] on img at bounding box center [516, 201] width 101 height 69
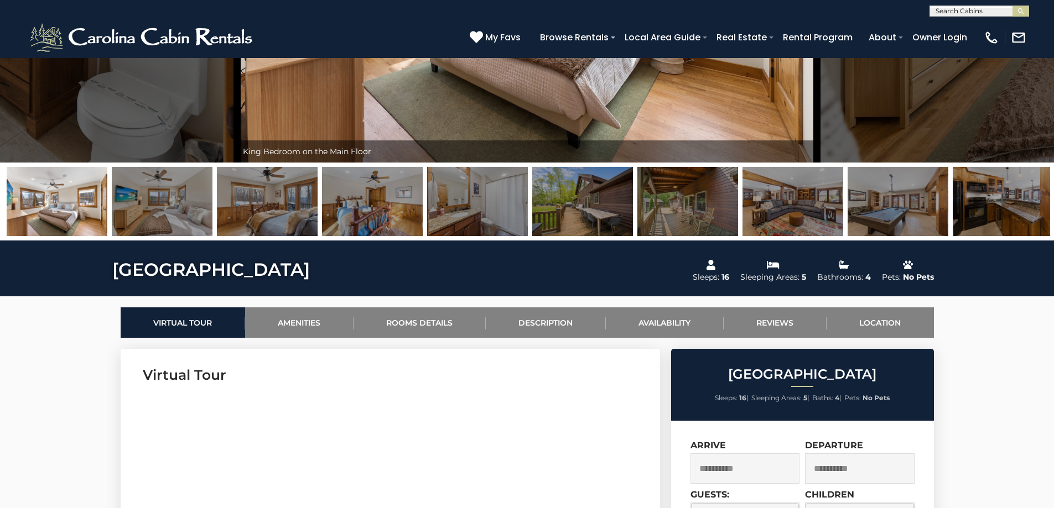
drag, startPoint x: 79, startPoint y: 194, endPoint x: 493, endPoint y: 180, distance: 414.4
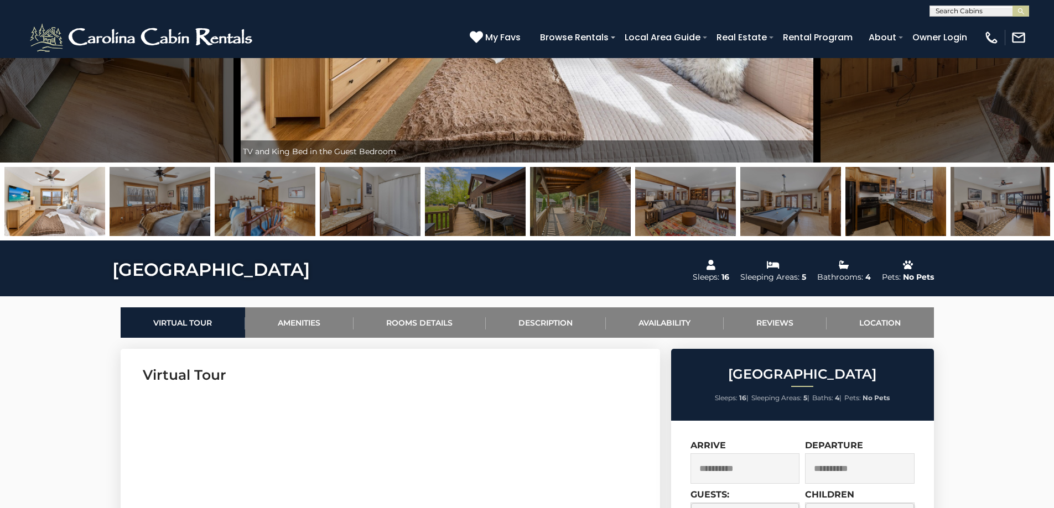
drag, startPoint x: 624, startPoint y: 204, endPoint x: 0, endPoint y: 229, distance: 624.3
click at [0, 229] on div at bounding box center [527, 202] width 1054 height 78
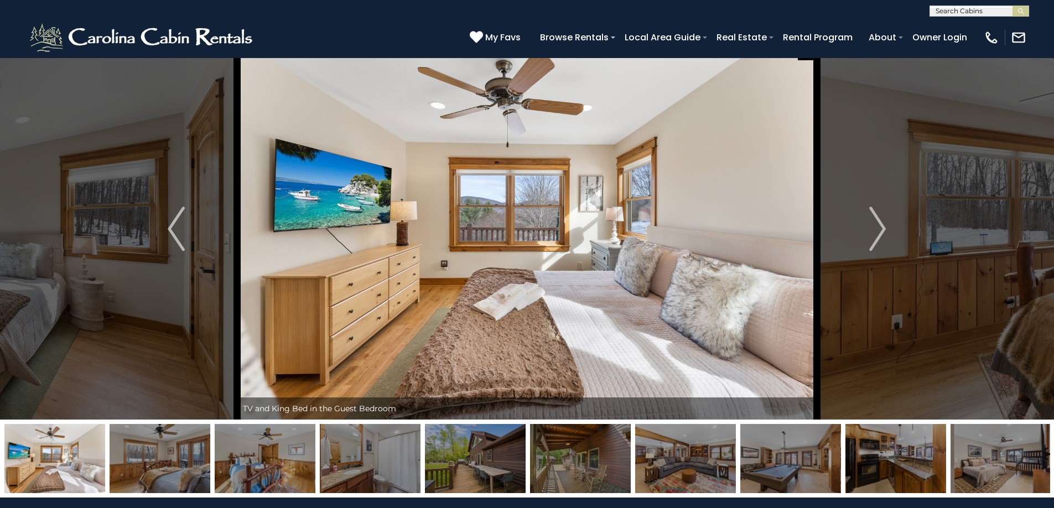
scroll to position [0, 0]
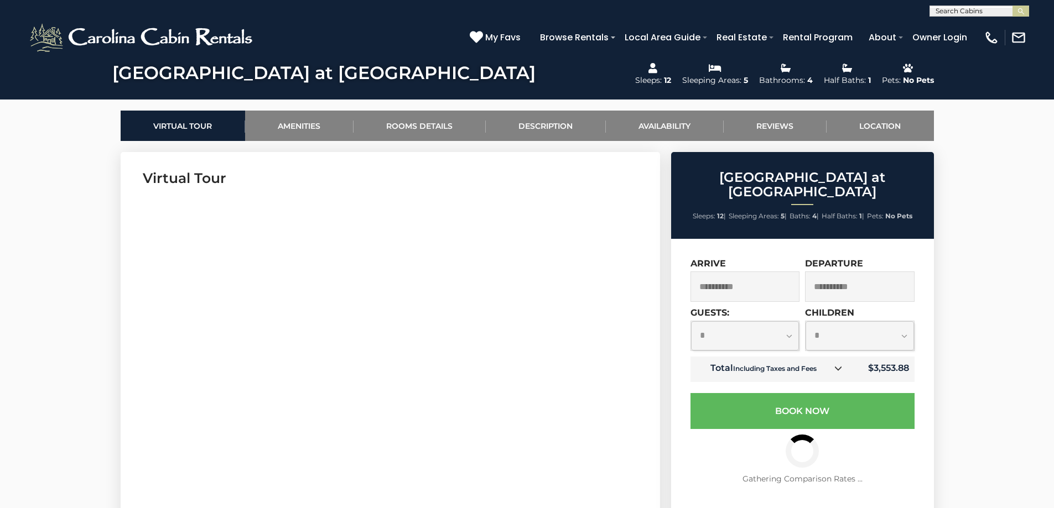
scroll to position [111, 0]
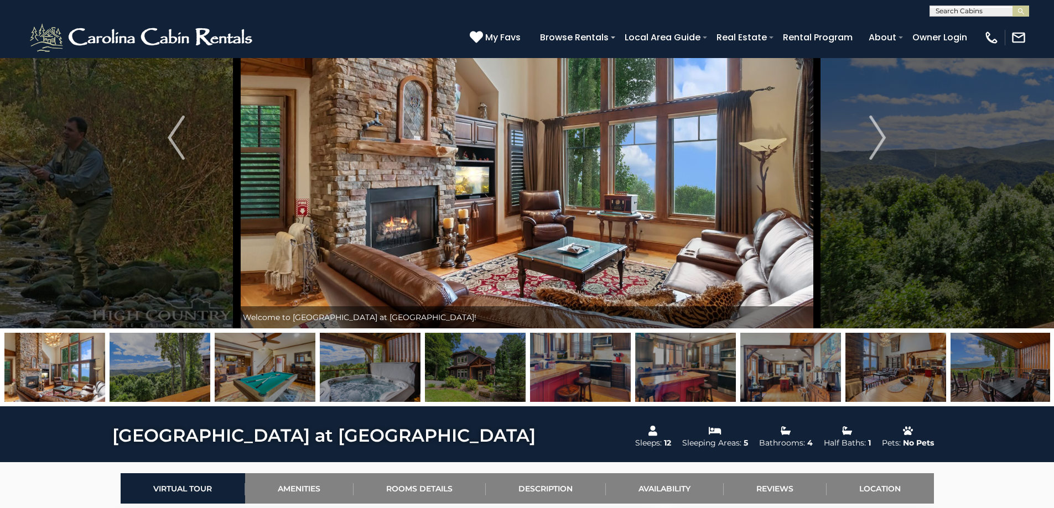
click at [300, 65] on img at bounding box center [527, 138] width 580 height 382
